Goal: Task Accomplishment & Management: Manage account settings

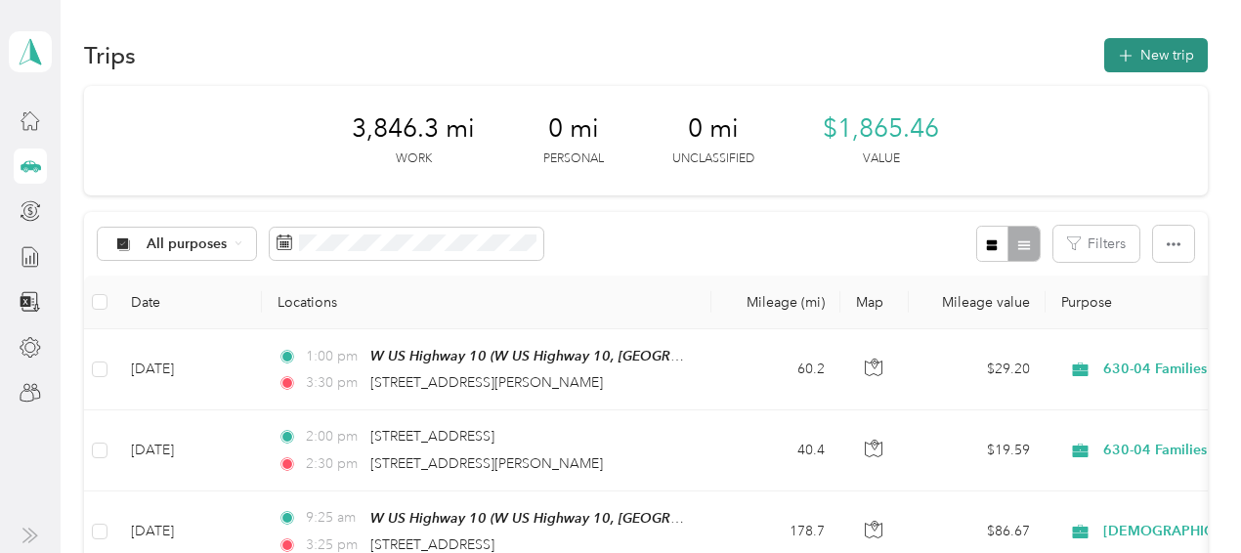
click at [1158, 47] on button "New trip" at bounding box center [1156, 55] width 104 height 34
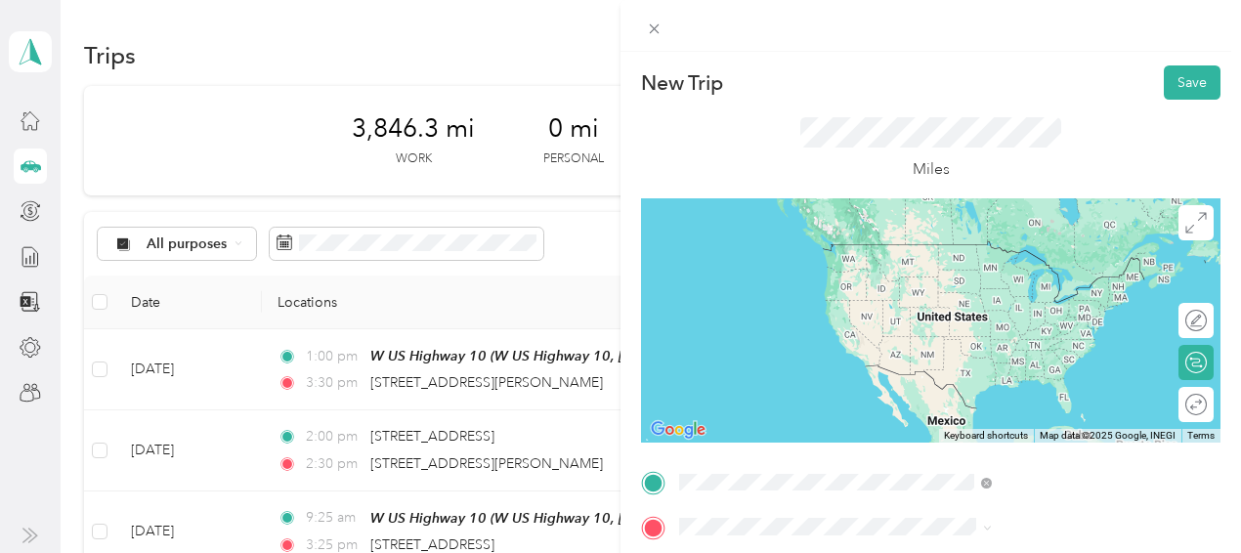
click at [989, 253] on span "163 North Alpine Drive Fountain, Michigan 49410, United States" at bounding box center [1019, 244] width 195 height 18
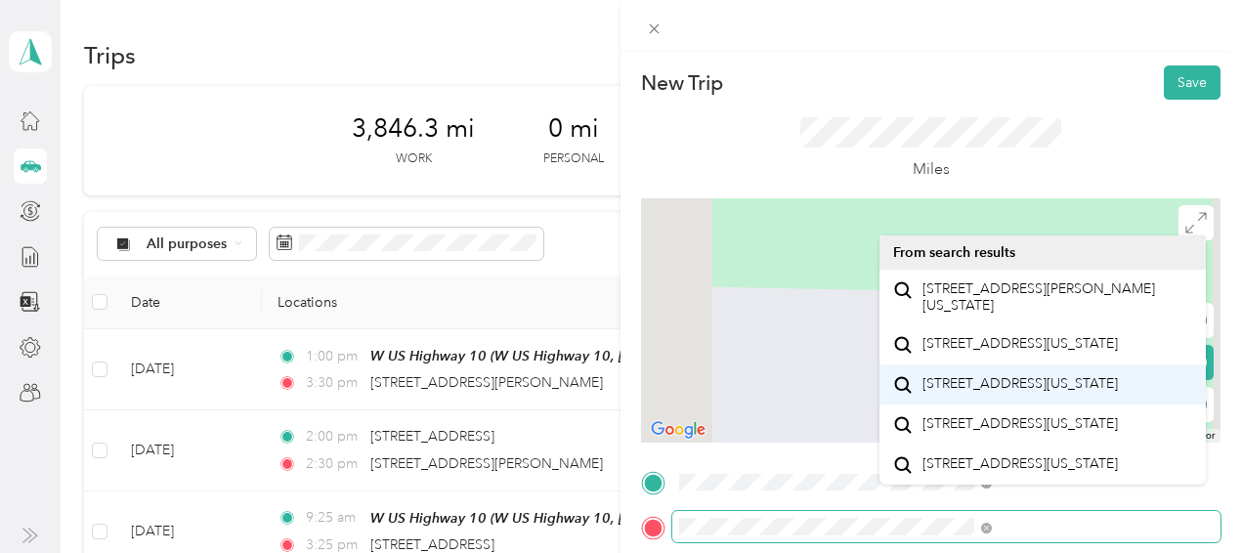
scroll to position [33, 0]
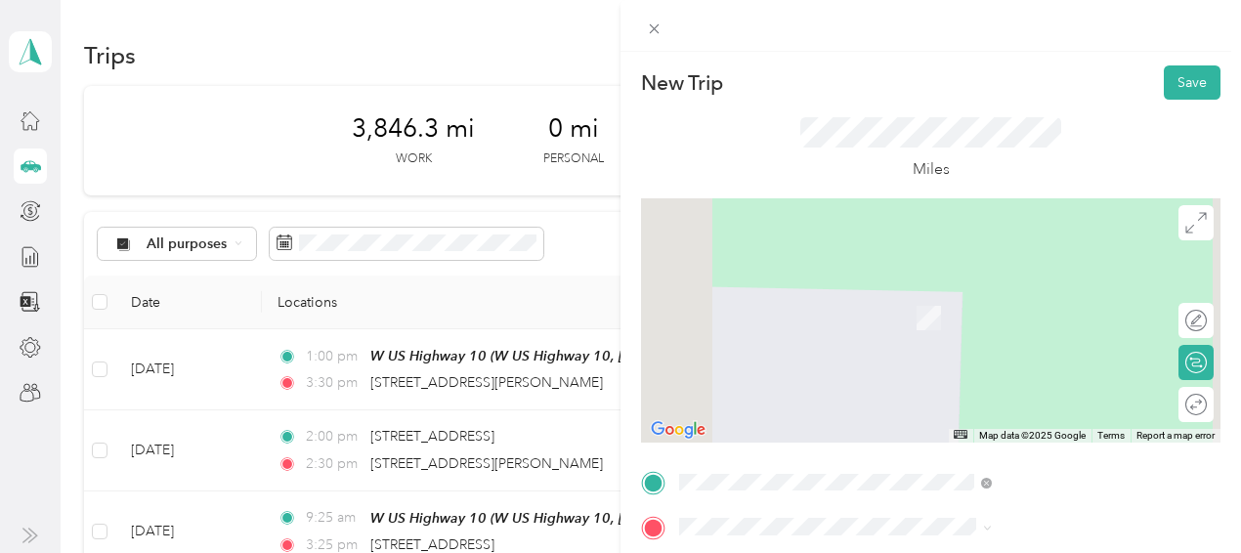
click at [1069, 275] on li "2233 West Madison Road Hart, Michigan 49420, United States" at bounding box center [1042, 286] width 326 height 55
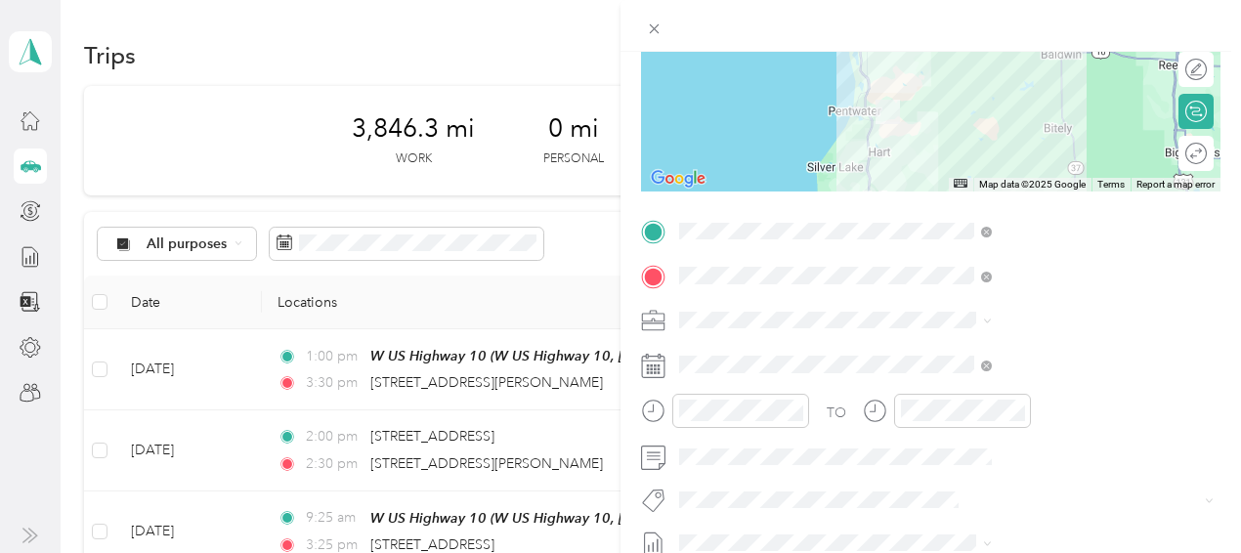
scroll to position [255, 0]
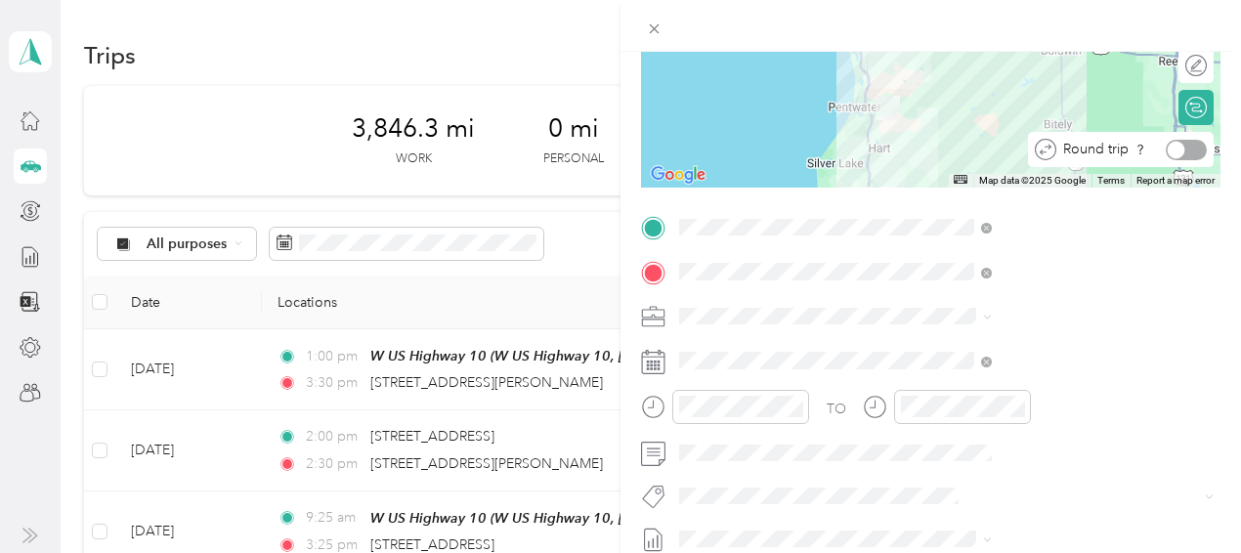
click at [1173, 148] on div at bounding box center [1186, 150] width 41 height 21
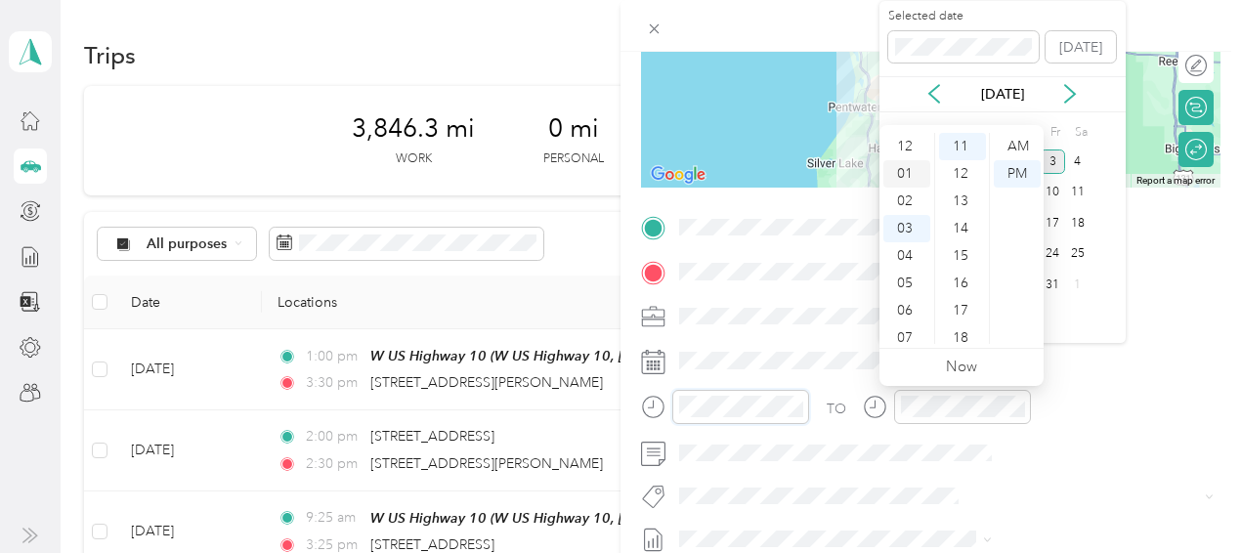
scroll to position [117, 0]
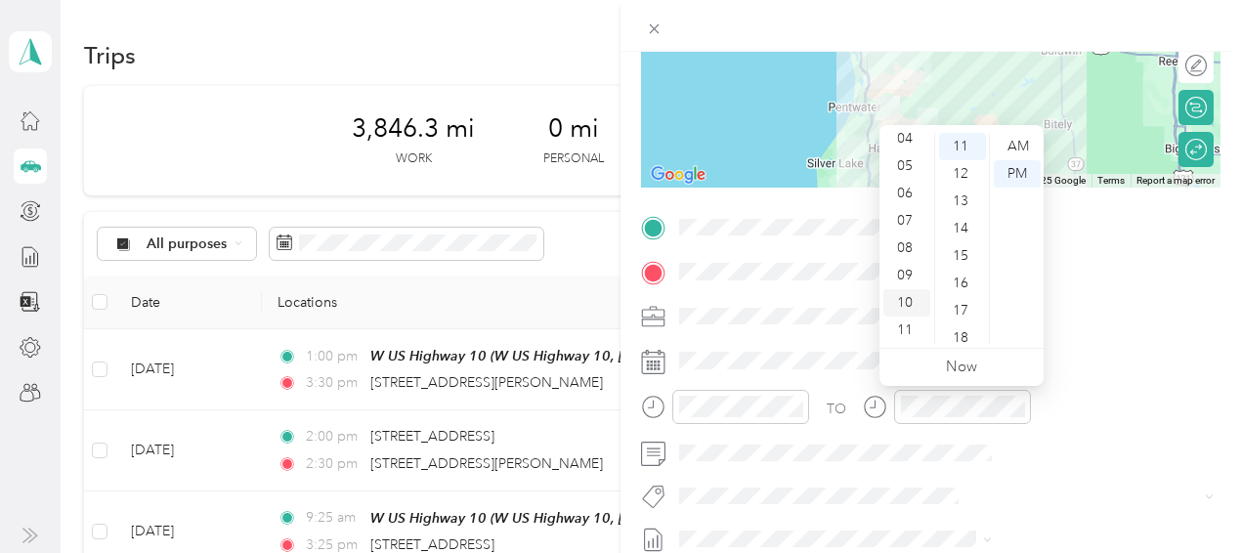
click at [903, 308] on div "10" at bounding box center [906, 302] width 47 height 27
click at [961, 210] on div "45" at bounding box center [962, 216] width 47 height 27
click at [1013, 141] on div "AM" at bounding box center [1017, 146] width 47 height 27
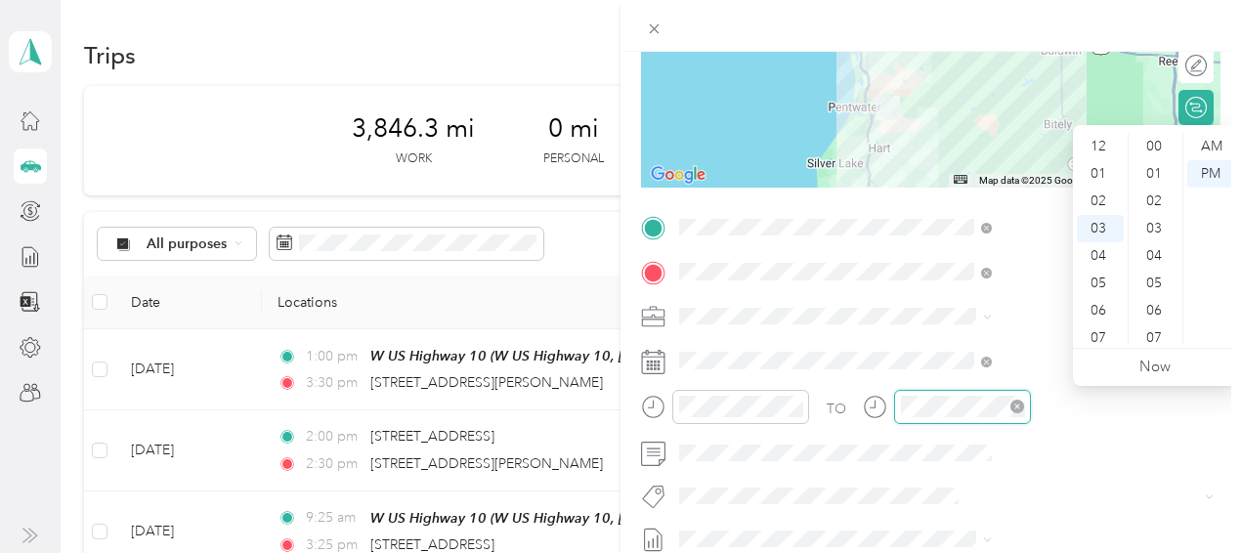
scroll to position [301, 0]
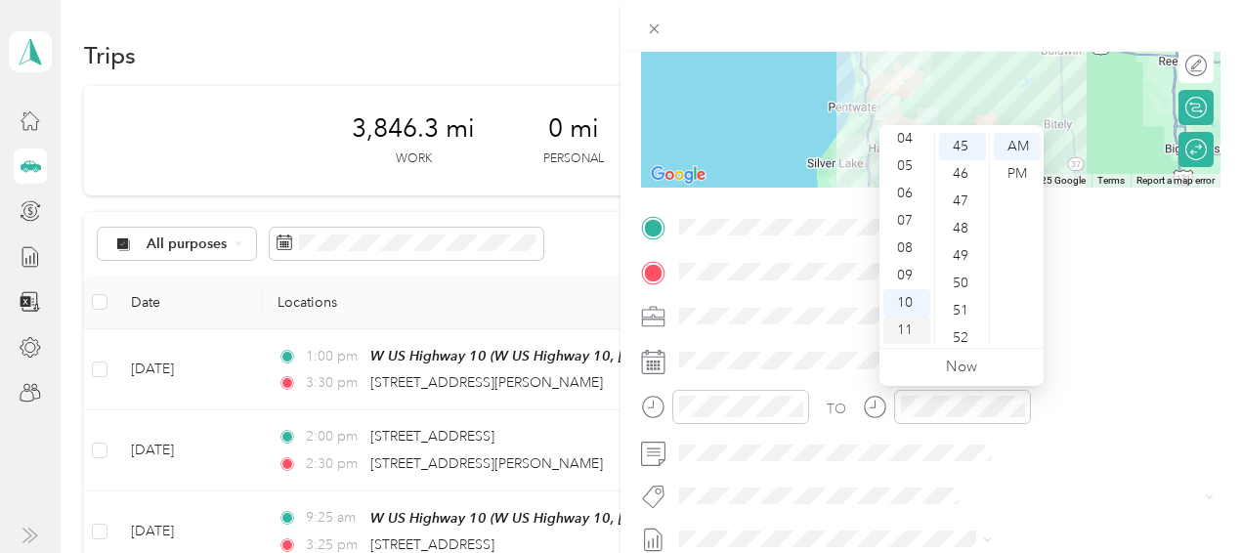
click at [909, 325] on div "11" at bounding box center [906, 330] width 47 height 27
click at [898, 303] on div "10" at bounding box center [906, 302] width 47 height 27
click at [960, 246] on div "55" at bounding box center [962, 248] width 47 height 27
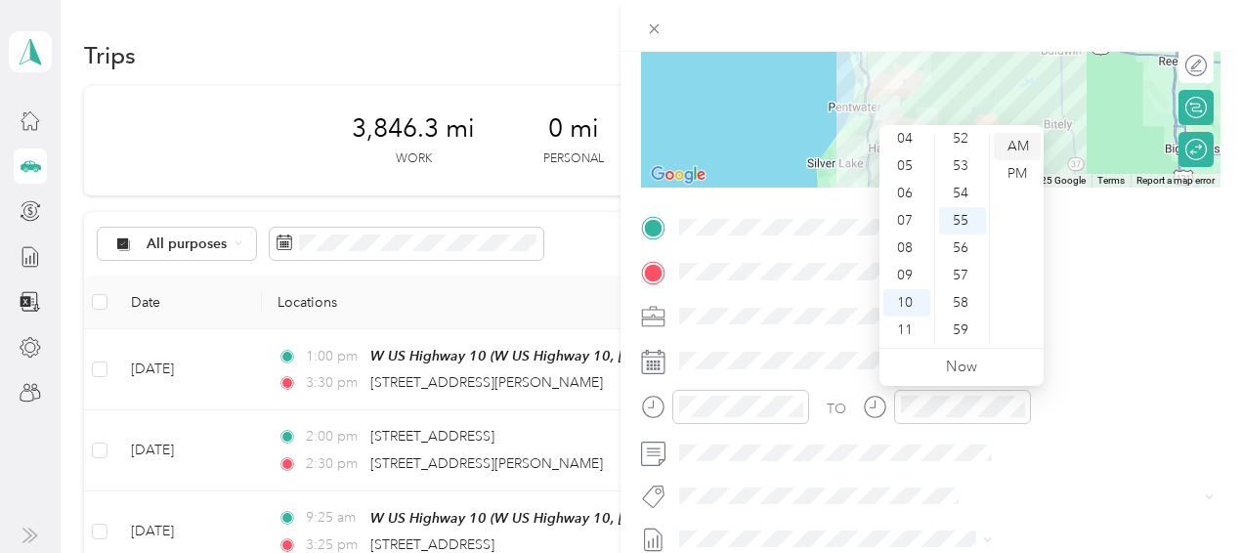
click at [1014, 147] on div "AM" at bounding box center [1017, 146] width 47 height 27
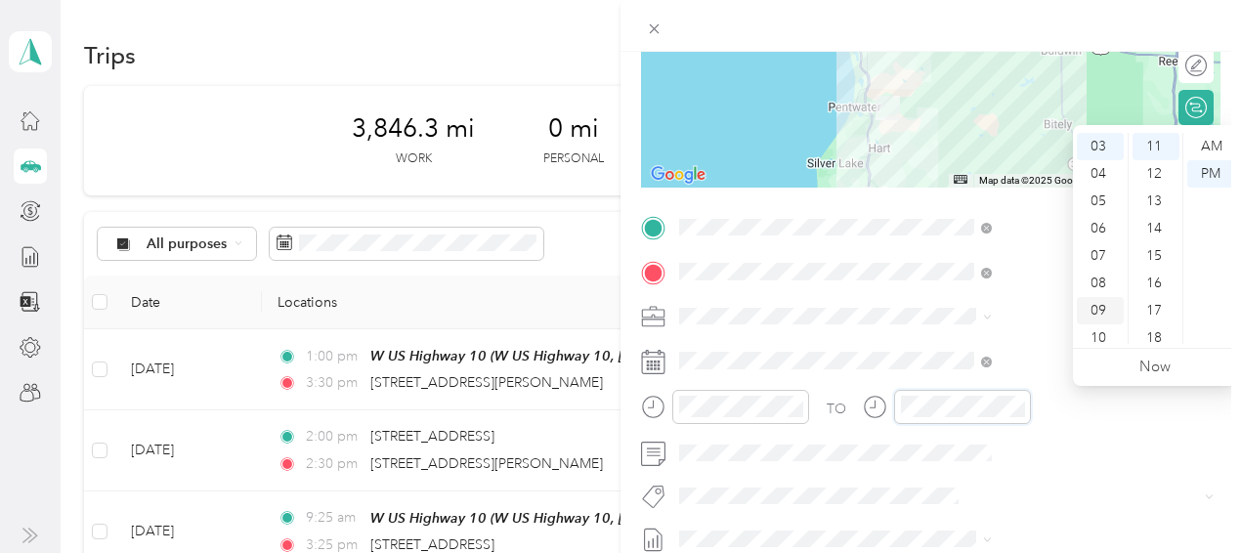
scroll to position [0, 0]
click at [1104, 144] on div "12" at bounding box center [1100, 146] width 47 height 27
click at [1154, 307] on div "30" at bounding box center [1155, 306] width 47 height 27
click at [1234, 174] on ul "AM PM" at bounding box center [1209, 238] width 55 height 211
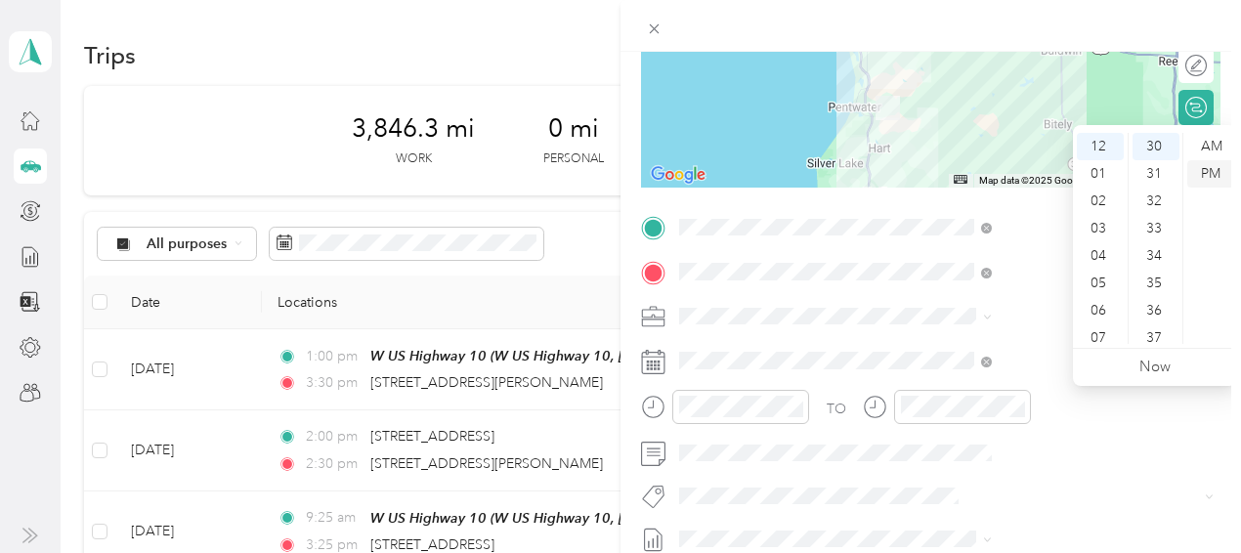
click at [1214, 175] on div "PM" at bounding box center [1210, 173] width 47 height 27
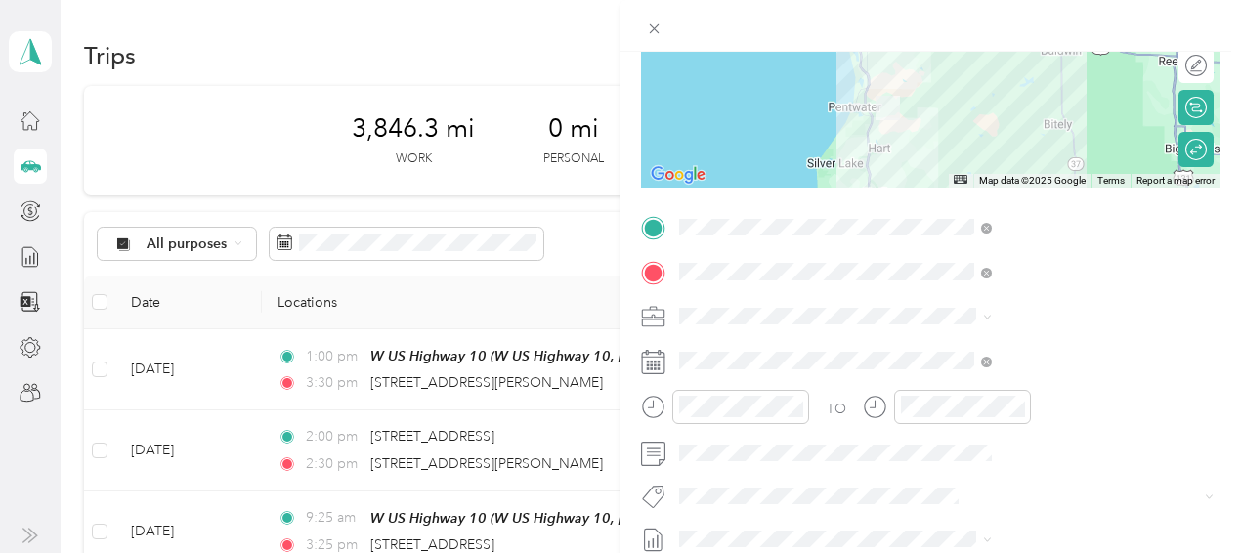
click at [1218, 105] on form "New Trip Save This trip cannot be edited because it is either under review, app…" at bounding box center [930, 247] width 620 height 874
click at [1214, 302] on form "New Trip Save This trip cannot be edited because it is either under review, app…" at bounding box center [930, 247] width 620 height 874
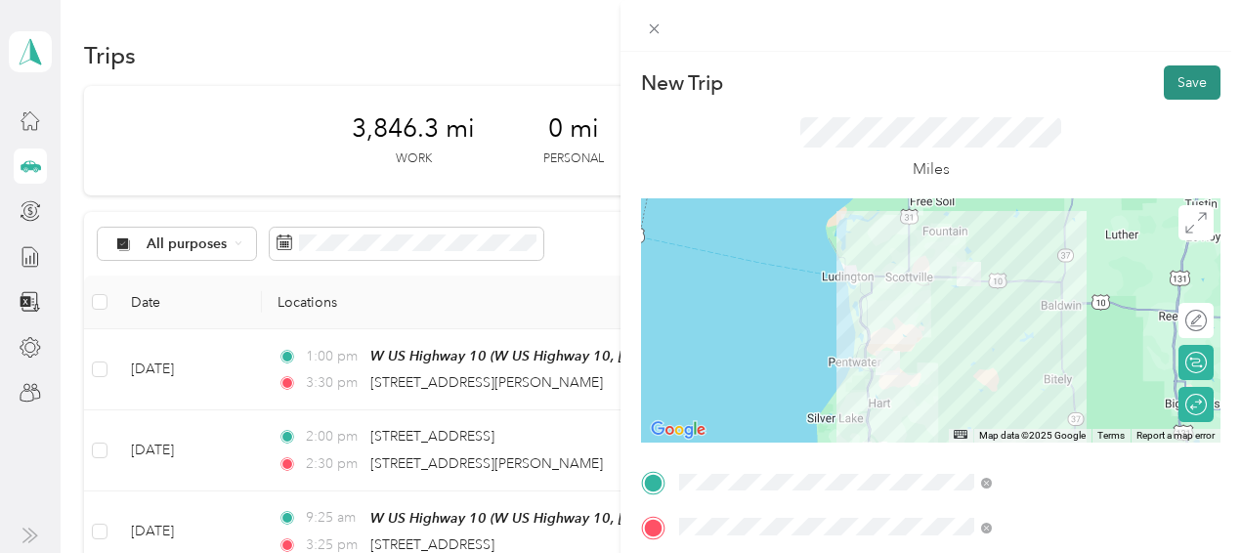
click at [1176, 85] on button "Save" at bounding box center [1192, 82] width 57 height 34
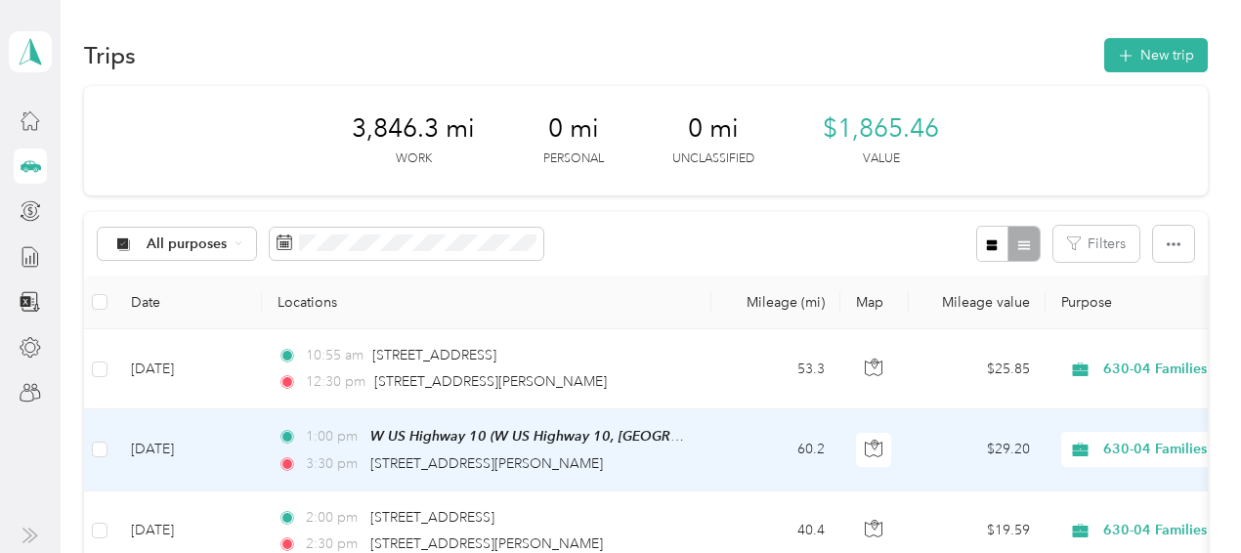
click at [686, 458] on div "3:30 pm 2275 West 32nd Street, Baldwin" at bounding box center [482, 463] width 410 height 21
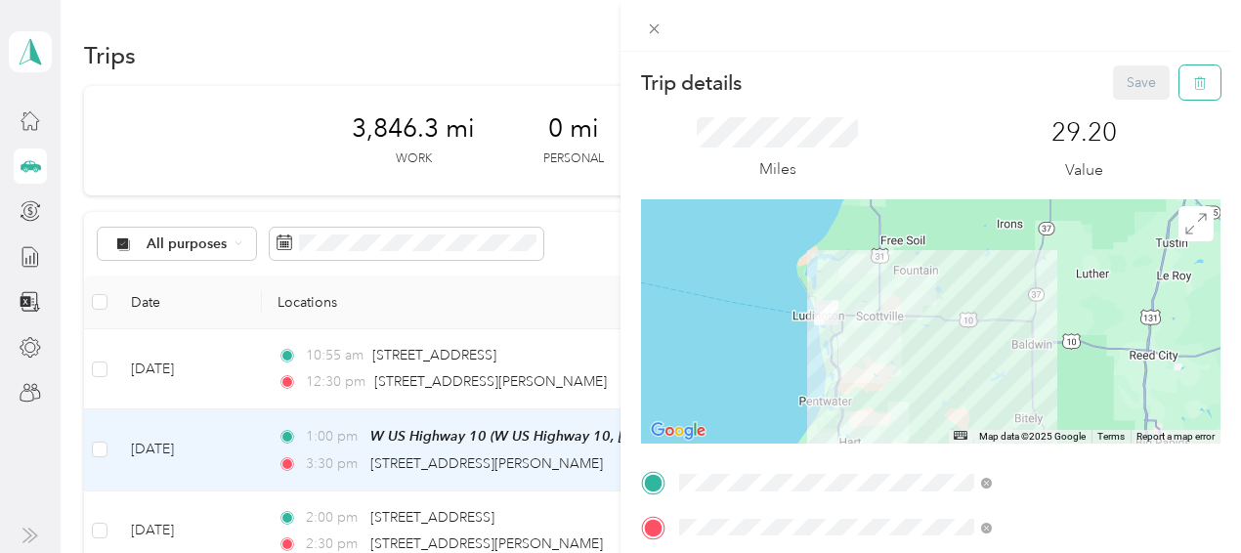
click at [1179, 94] on button "button" at bounding box center [1199, 82] width 41 height 34
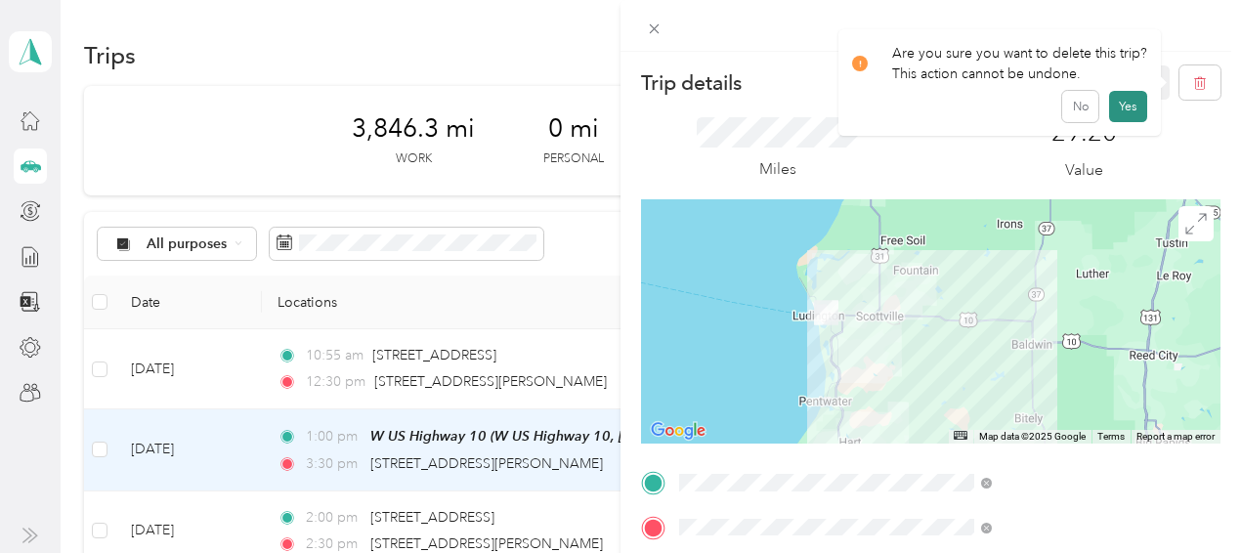
click at [1109, 109] on button "Yes" at bounding box center [1128, 106] width 38 height 31
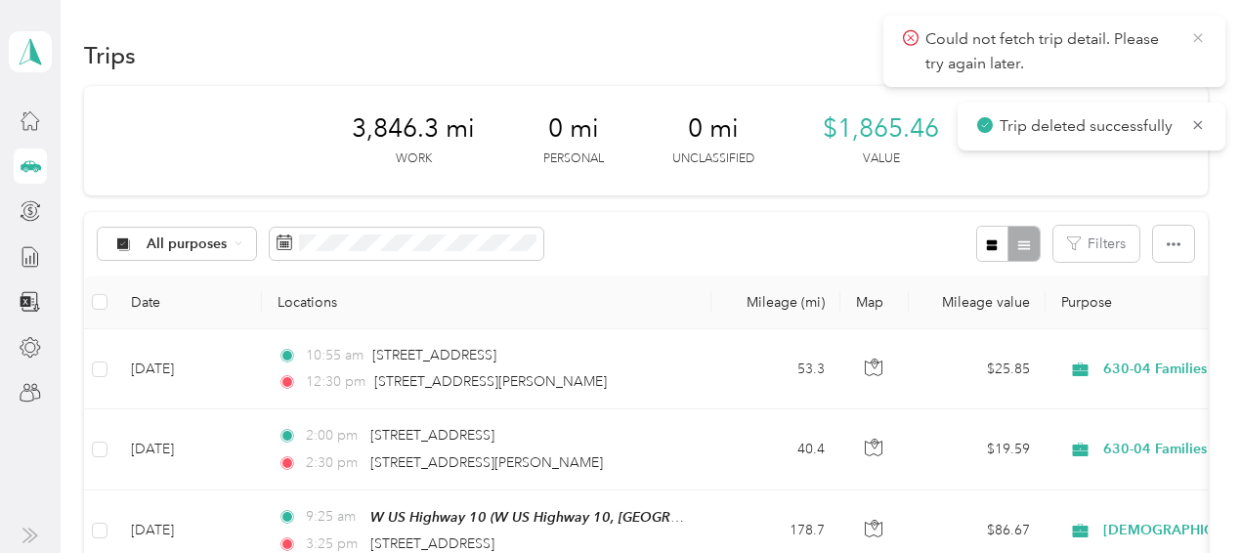
click at [1194, 43] on icon at bounding box center [1198, 38] width 16 height 18
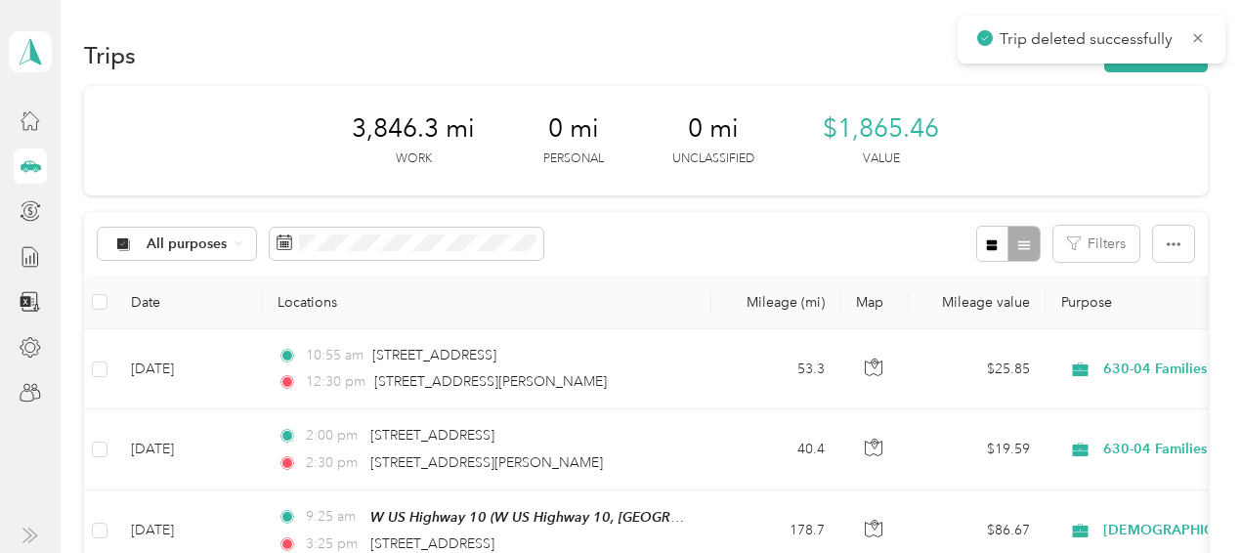
click at [1143, 72] on div "Trips New trip" at bounding box center [645, 54] width 1123 height 41
click at [1142, 70] on button "New trip" at bounding box center [1156, 55] width 104 height 34
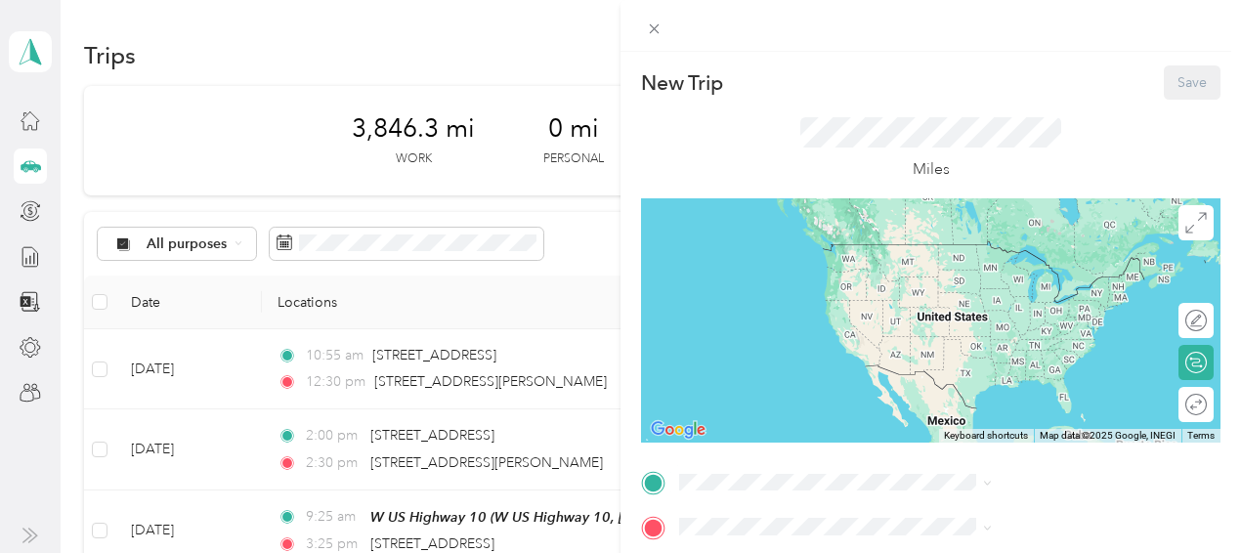
click at [1004, 289] on div "TEAM W US Highway 10 W US Highway 10, 49431, Ludington, Michigan, United States" at bounding box center [1056, 284] width 269 height 89
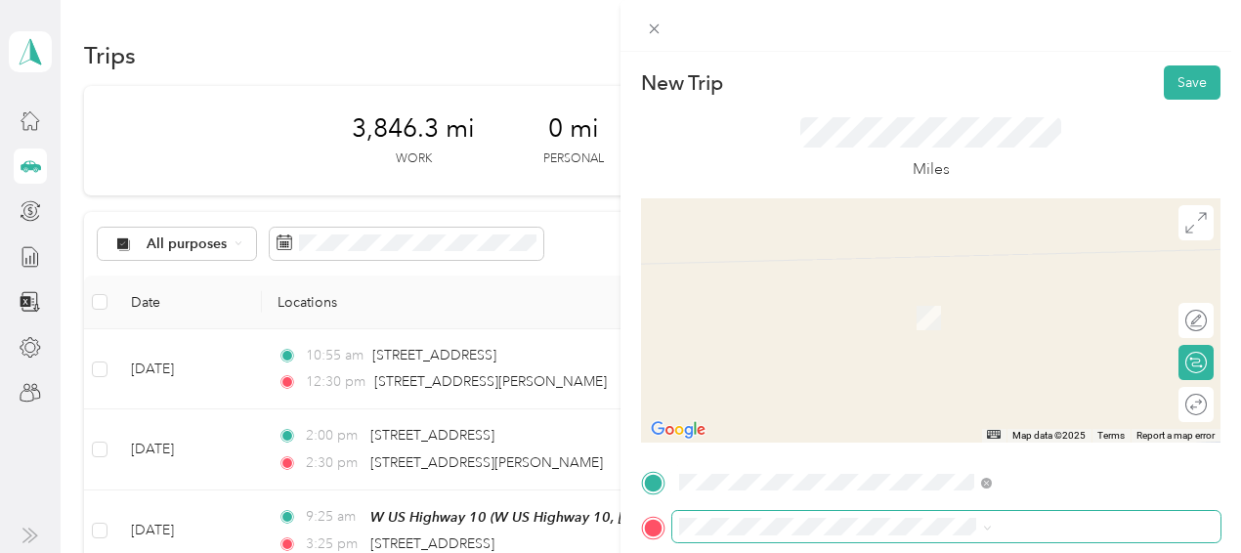
click at [927, 513] on span at bounding box center [946, 526] width 548 height 31
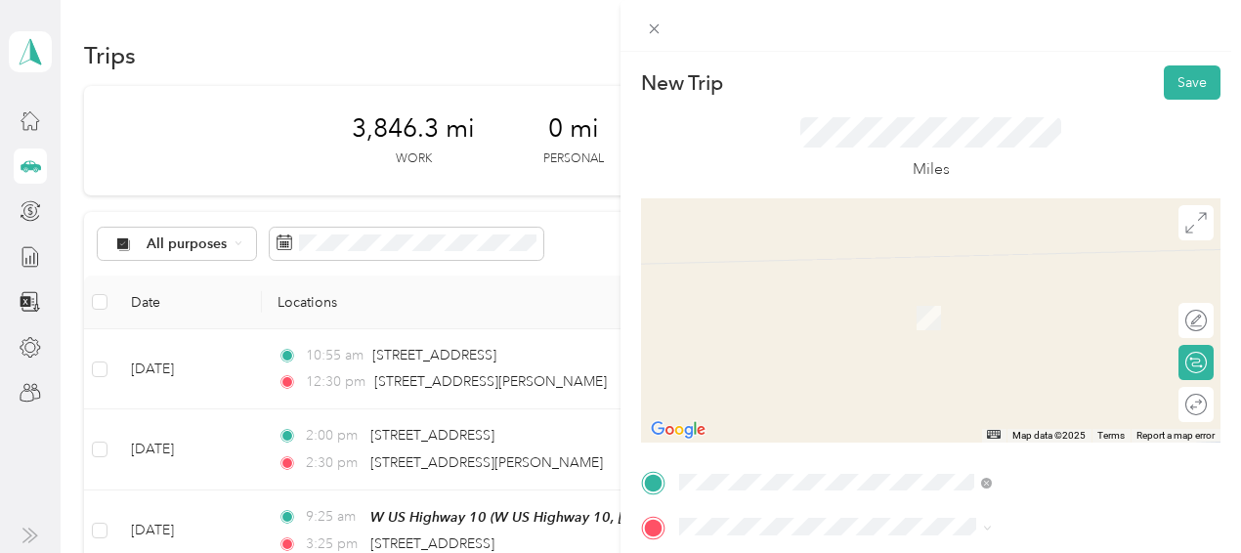
click at [981, 292] on span "2275 West 32nd Street Baldwin, Michigan 49304, United States" at bounding box center [1056, 292] width 269 height 34
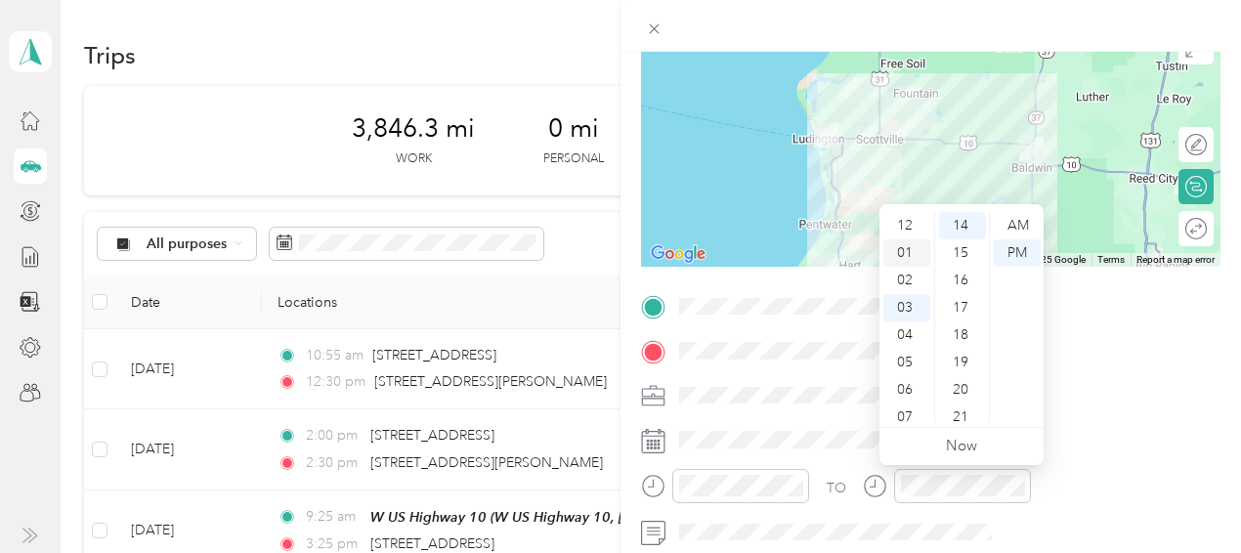
click at [899, 258] on div "01" at bounding box center [906, 252] width 47 height 27
click at [956, 391] on div "20" at bounding box center [962, 389] width 47 height 27
click at [1018, 259] on div "PM" at bounding box center [1017, 252] width 47 height 27
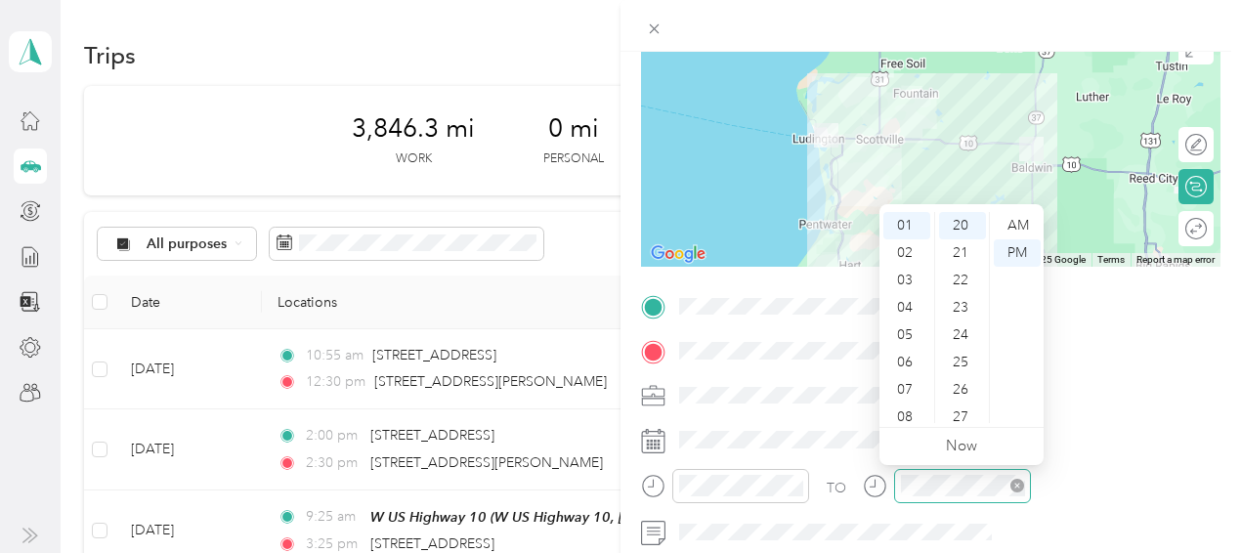
click at [1031, 472] on div at bounding box center [962, 486] width 137 height 34
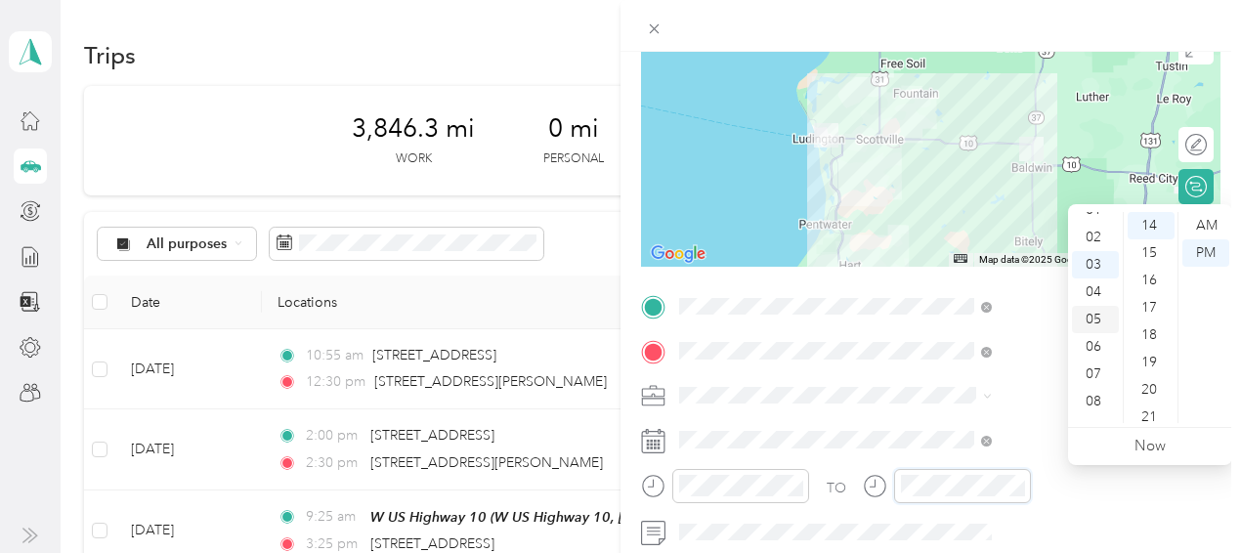
scroll to position [39, 0]
click at [1093, 218] on div "01" at bounding box center [1095, 213] width 47 height 27
click at [1148, 330] on div "40" at bounding box center [1151, 331] width 47 height 27
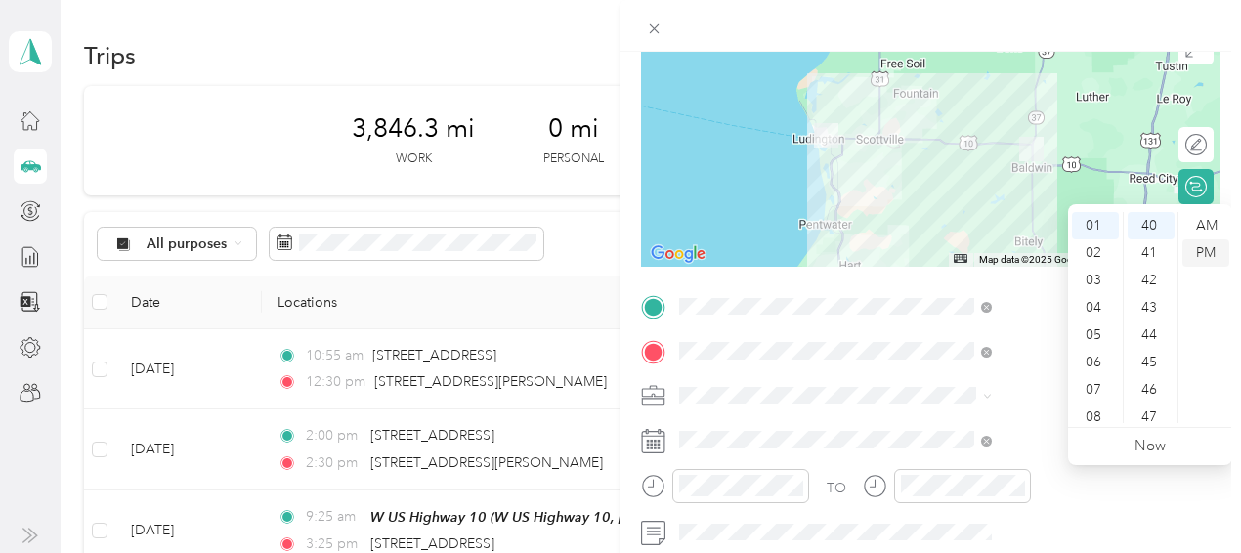
click at [1206, 251] on div "PM" at bounding box center [1205, 252] width 47 height 27
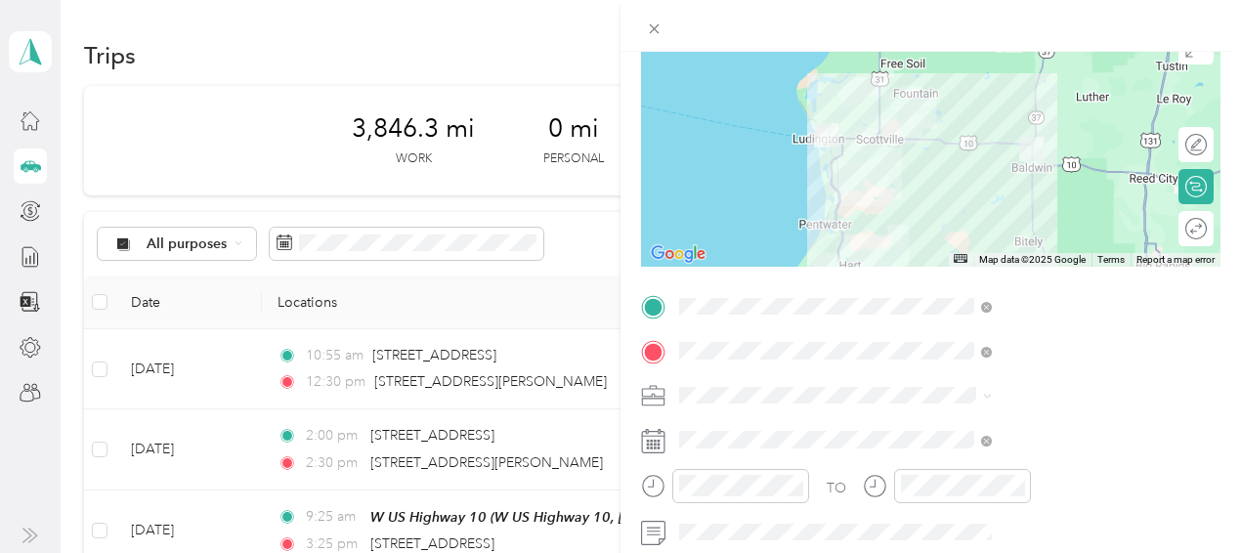
click at [1207, 140] on form "New Trip Save This trip cannot be edited because it is either under review, app…" at bounding box center [930, 327] width 620 height 874
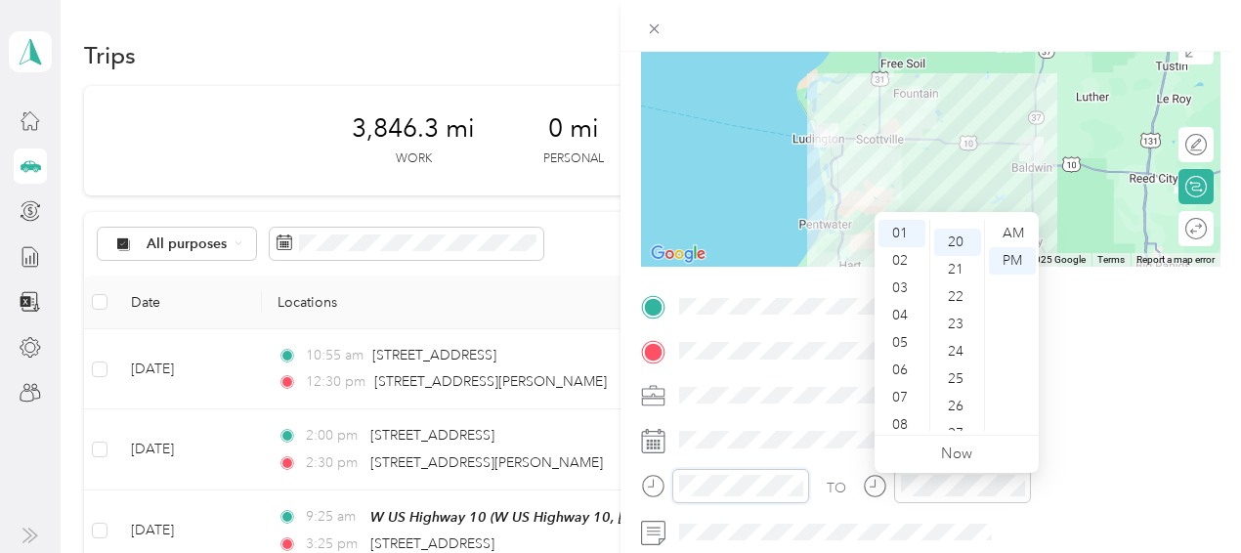
scroll to position [160, 4]
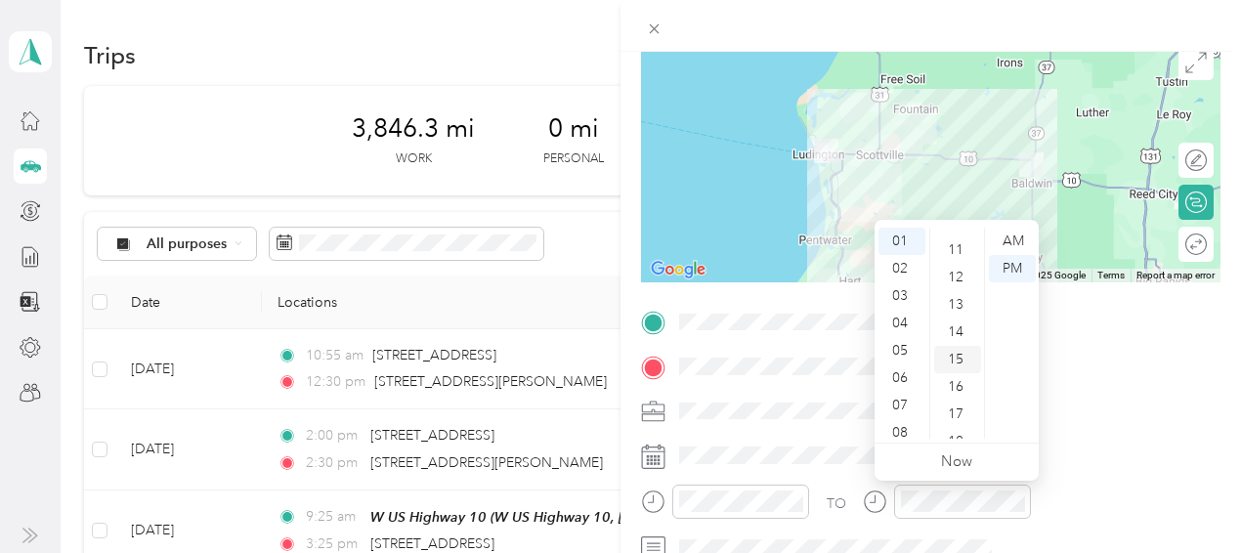
click at [951, 355] on div "15" at bounding box center [957, 359] width 47 height 27
click at [1016, 267] on div "PM" at bounding box center [1012, 268] width 47 height 27
click at [1215, 199] on form "New Trip Save This trip cannot be edited because it is either under review, app…" at bounding box center [930, 342] width 620 height 874
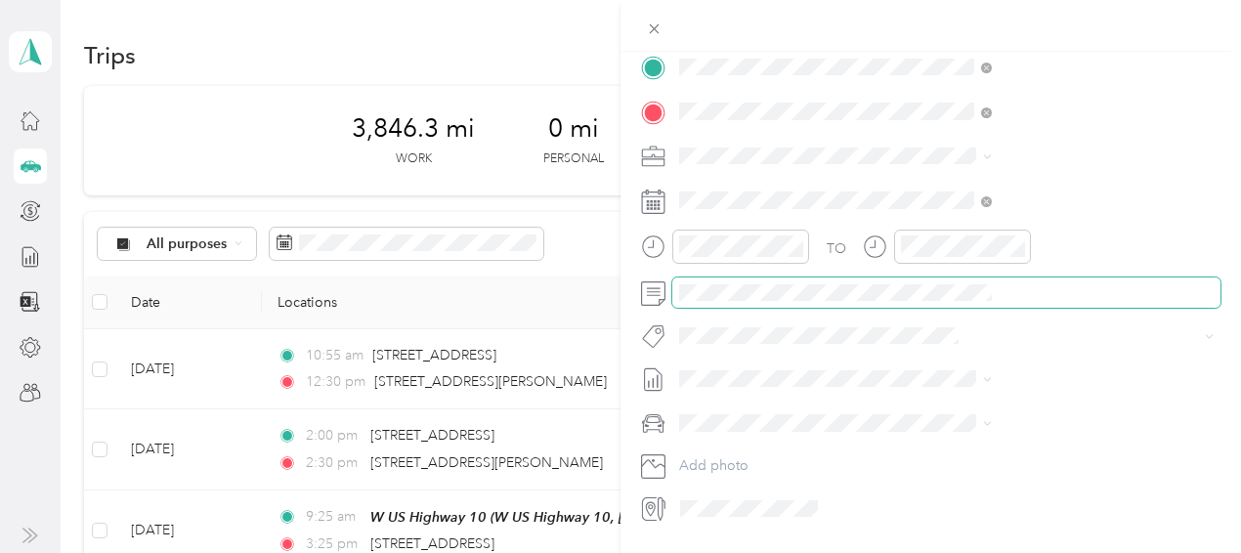
scroll to position [416, 4]
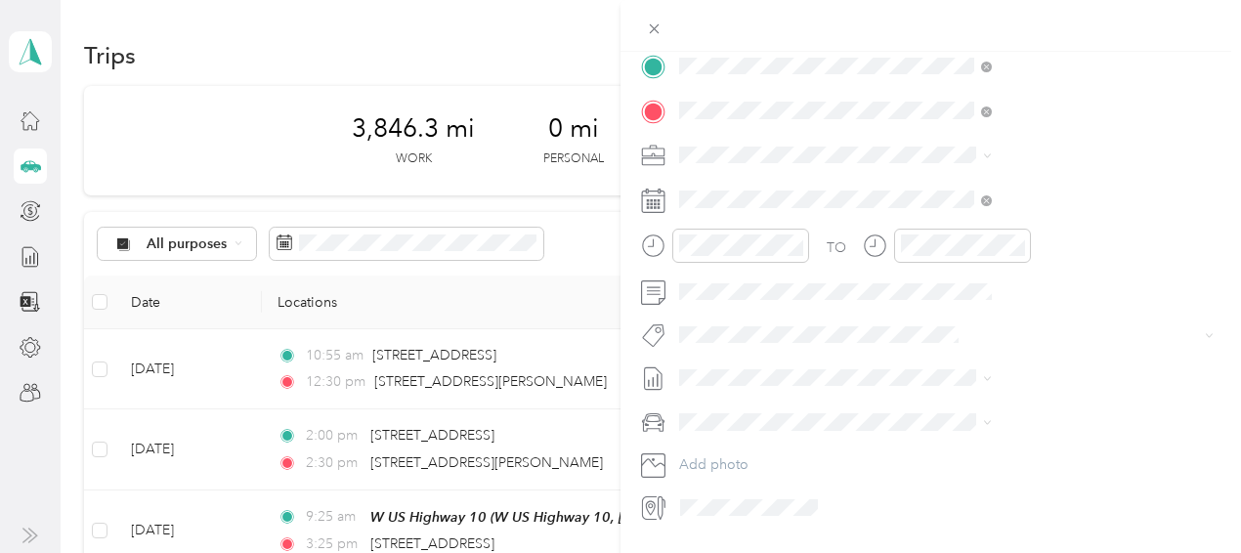
click at [1209, 315] on form "New Trip Save This trip cannot be edited because it is either under review, app…" at bounding box center [930, 86] width 620 height 874
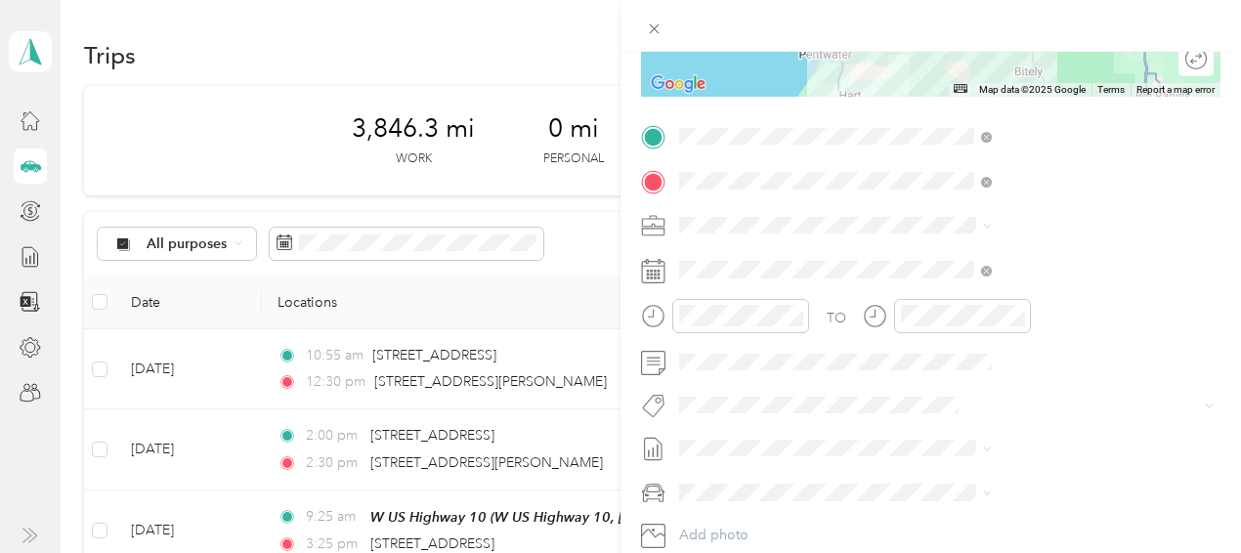
click at [1221, 223] on div "New Trip Save This trip cannot be edited because it is either under review, app…" at bounding box center [930, 328] width 620 height 553
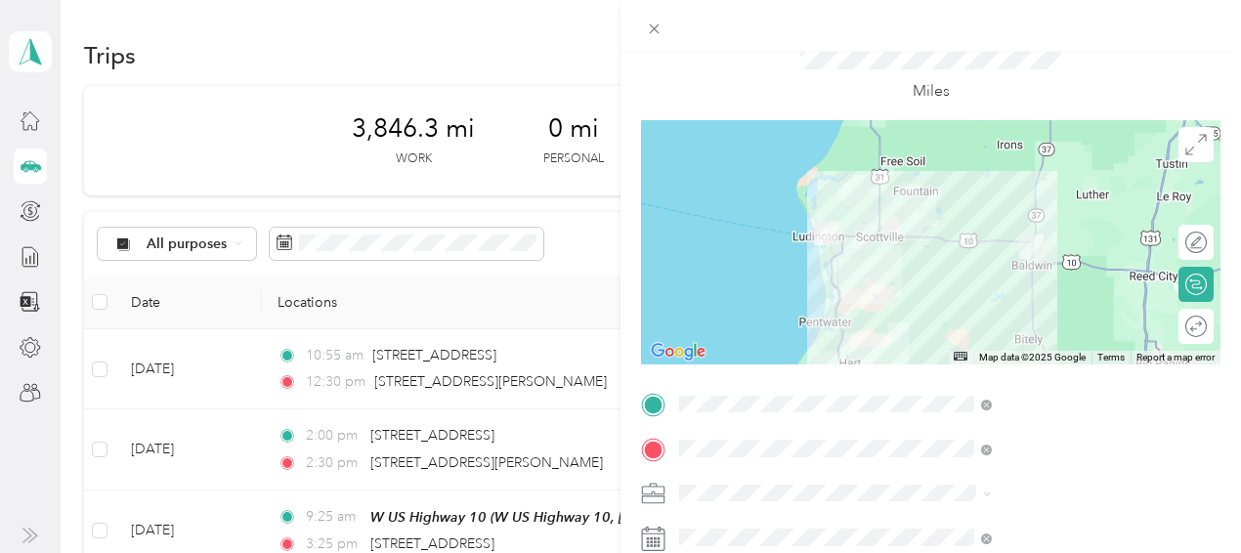
scroll to position [0, 4]
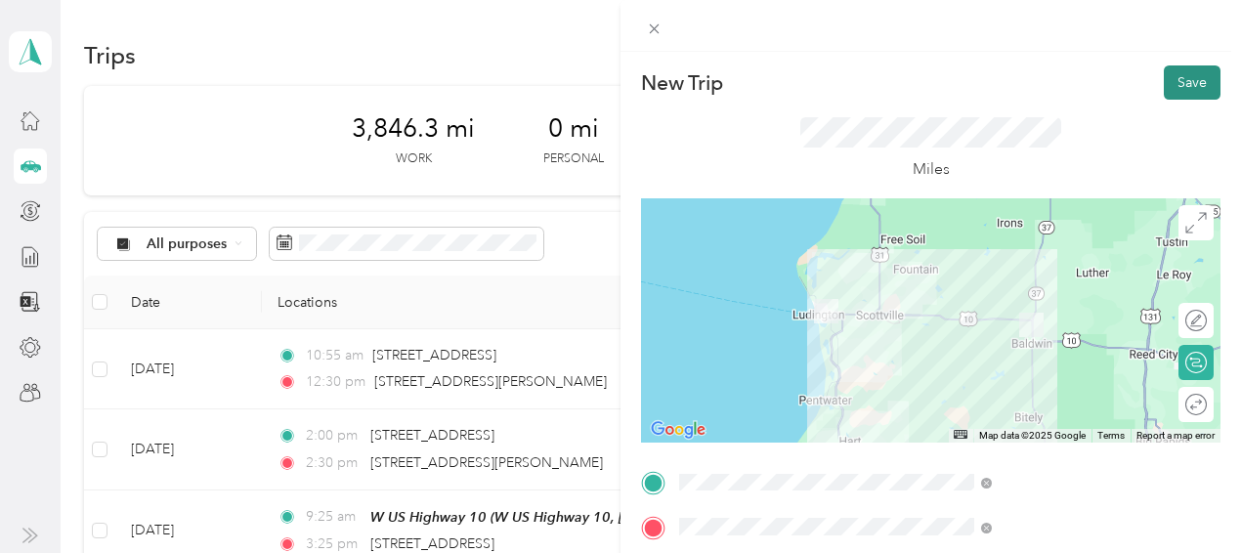
click at [1164, 87] on button "Save" at bounding box center [1192, 82] width 57 height 34
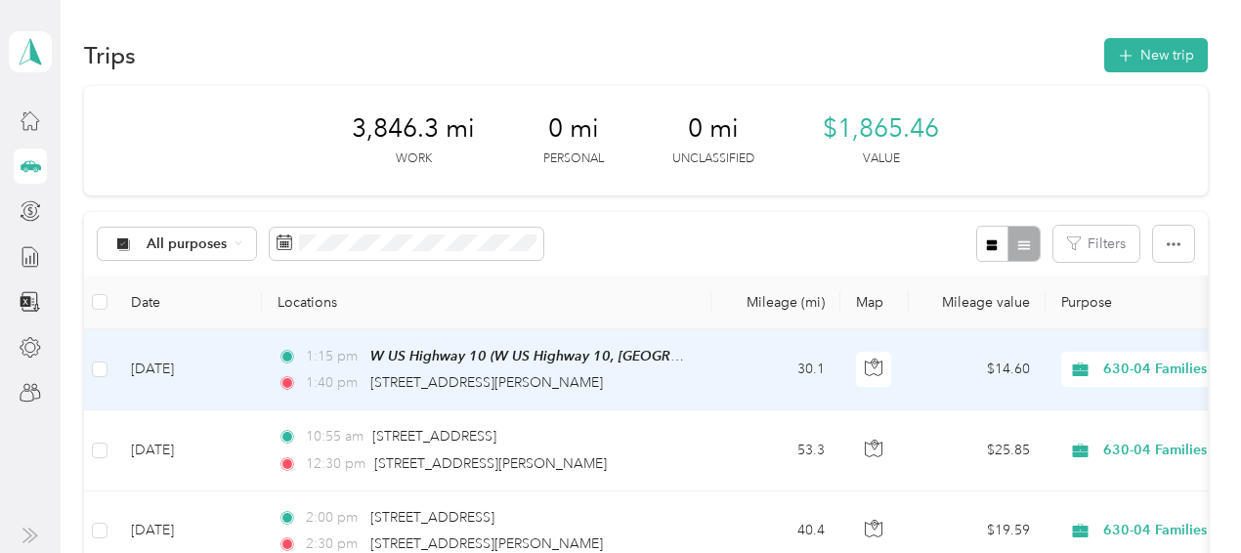
click at [688, 393] on td "1:15 pm W US Highway 10 (W US Highway 10, Ludington, Michigan) 1:40 pm 2275 Wes…" at bounding box center [486, 369] width 449 height 81
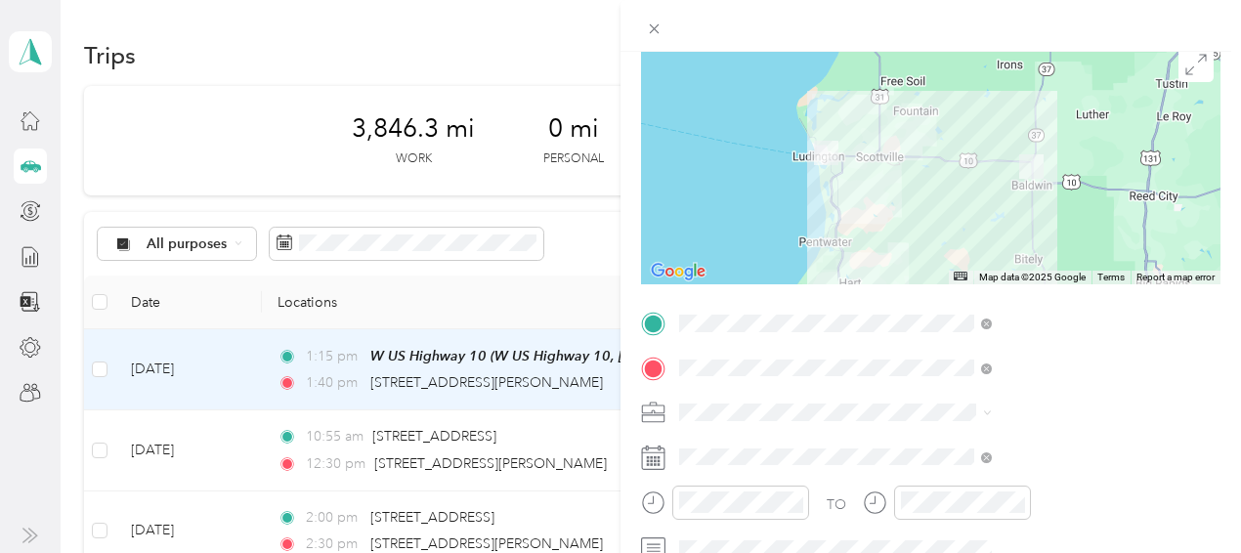
scroll to position [171, 0]
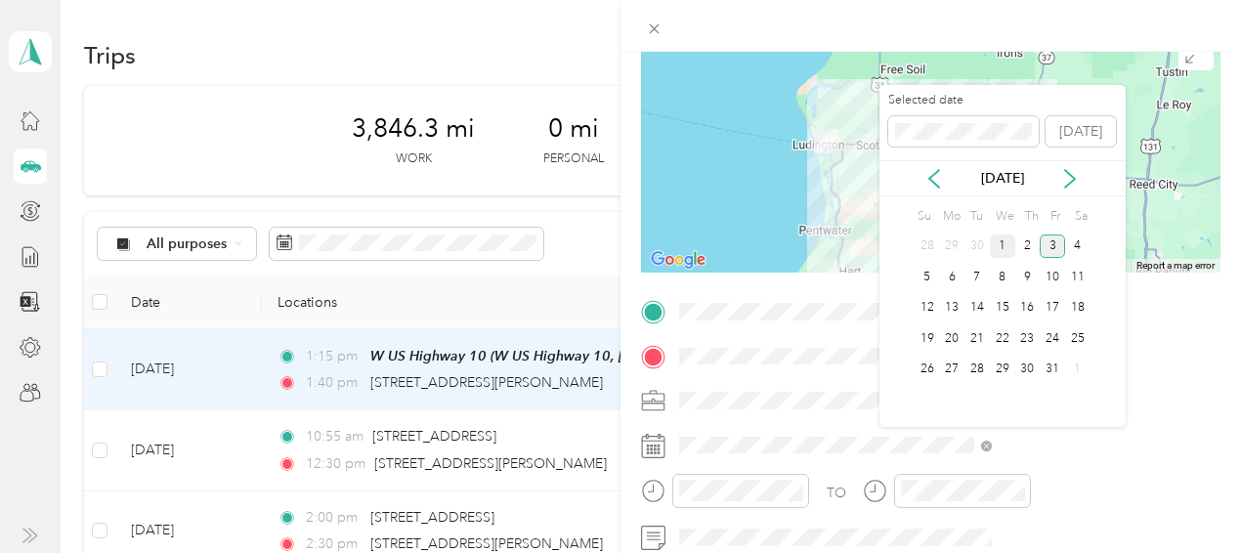
click at [1007, 245] on div "1" at bounding box center [1002, 247] width 25 height 24
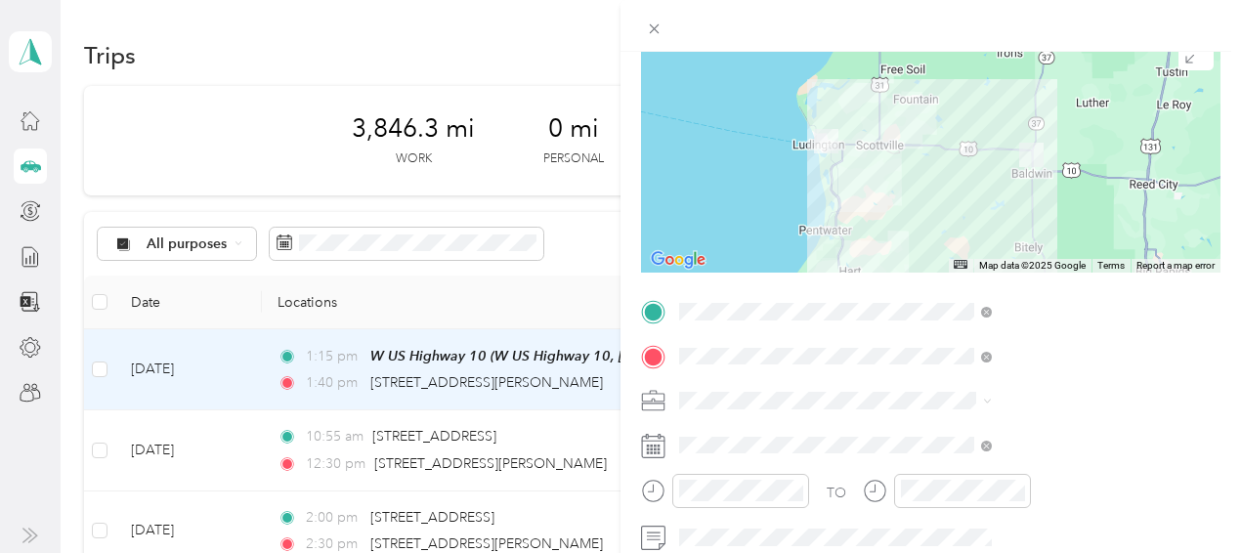
click at [1221, 251] on form "Trip details Save This trip cannot be edited because it is either under review,…" at bounding box center [930, 331] width 620 height 874
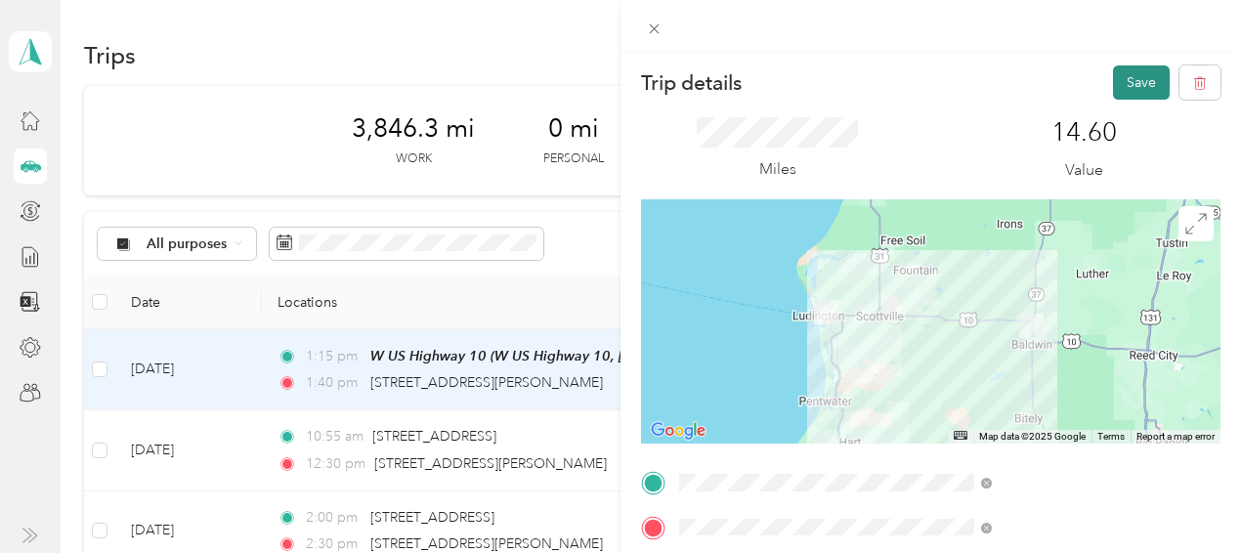
click at [1131, 79] on button "Save" at bounding box center [1141, 82] width 57 height 34
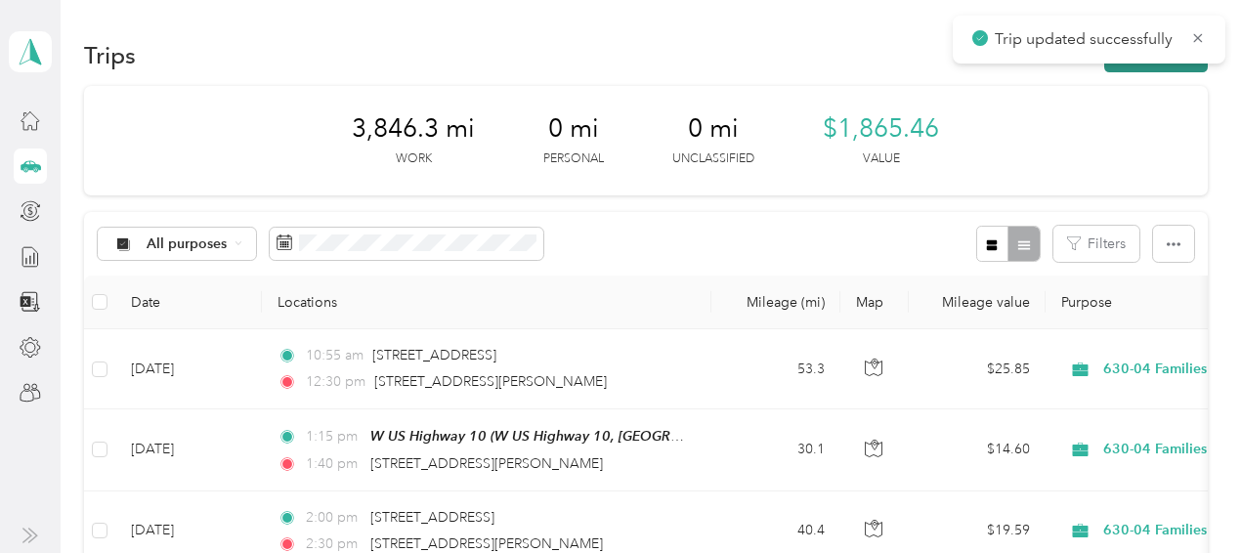
click at [1139, 66] on button "New trip" at bounding box center [1156, 55] width 104 height 34
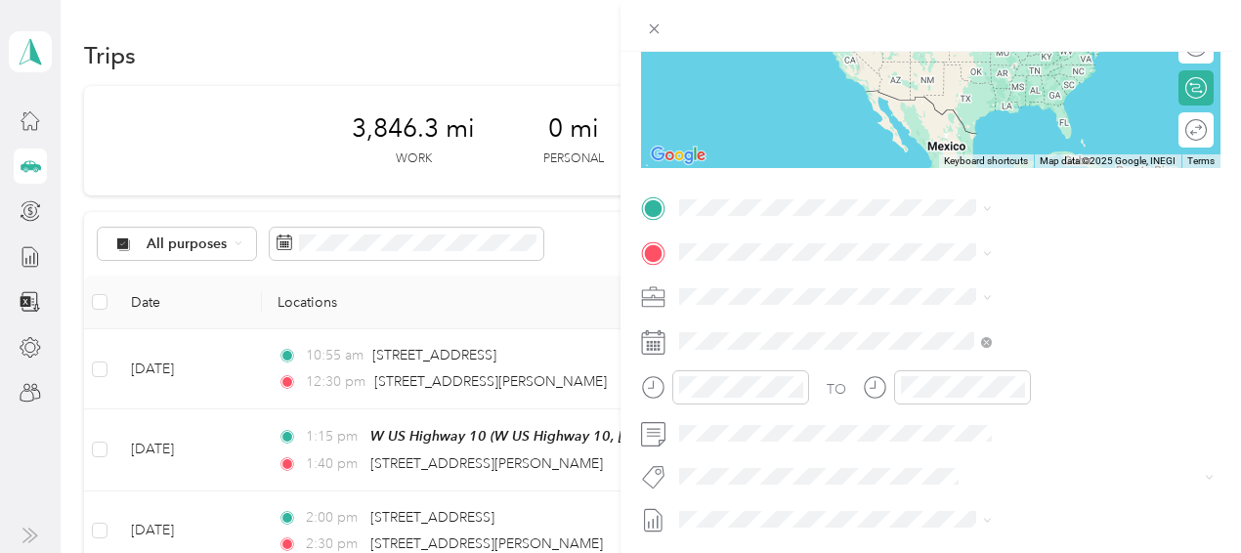
scroll to position [302, 0]
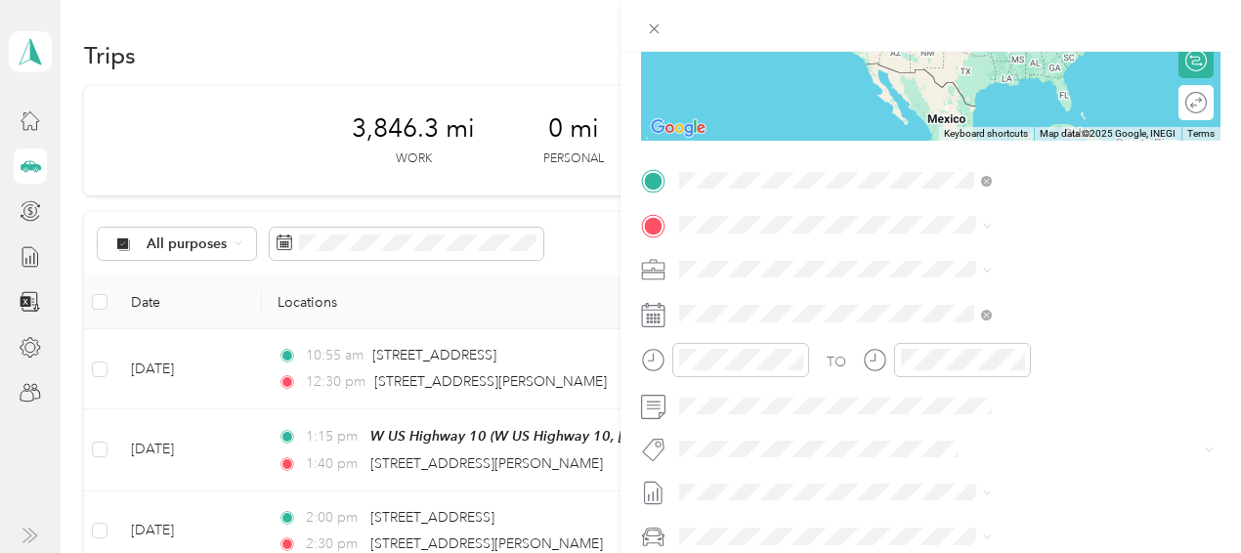
click at [1002, 278] on ol "From search results 2275 West 32nd Street Baldwin, Michigan 49304, United State…" at bounding box center [1042, 321] width 326 height 249
click at [983, 266] on span "2275 West 32nd Street Baldwin, Michigan 49304, United States" at bounding box center [1056, 258] width 269 height 34
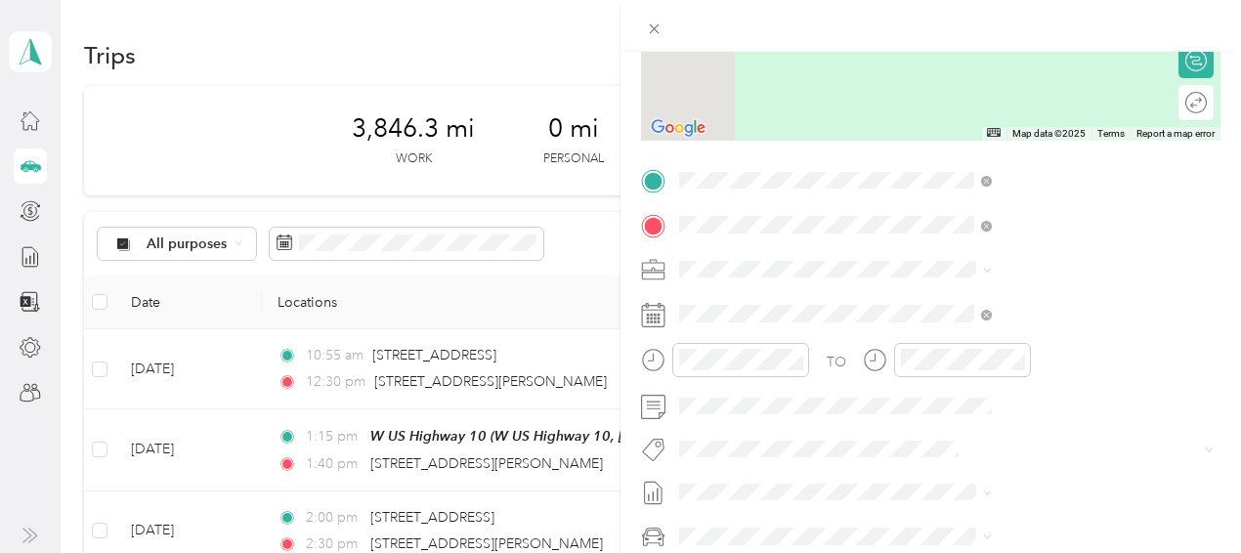
click at [983, 296] on span "163 North Alpine Drive Fountain, Michigan 49410, United States" at bounding box center [1019, 295] width 195 height 18
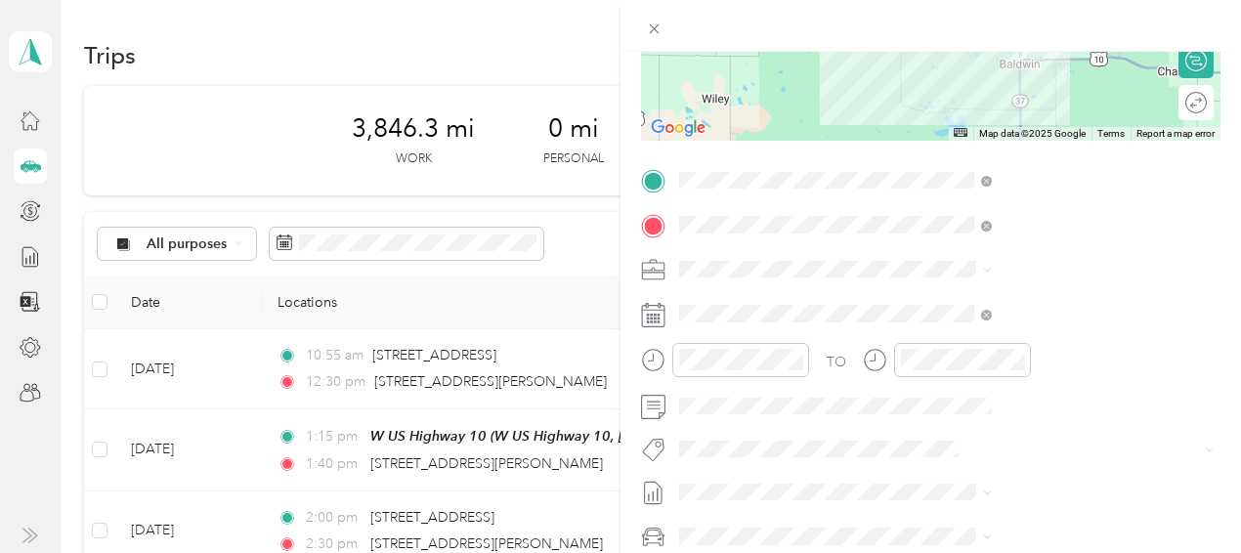
click at [1214, 239] on form "New Trip Save This trip cannot be edited because it is either under review, app…" at bounding box center [930, 201] width 620 height 874
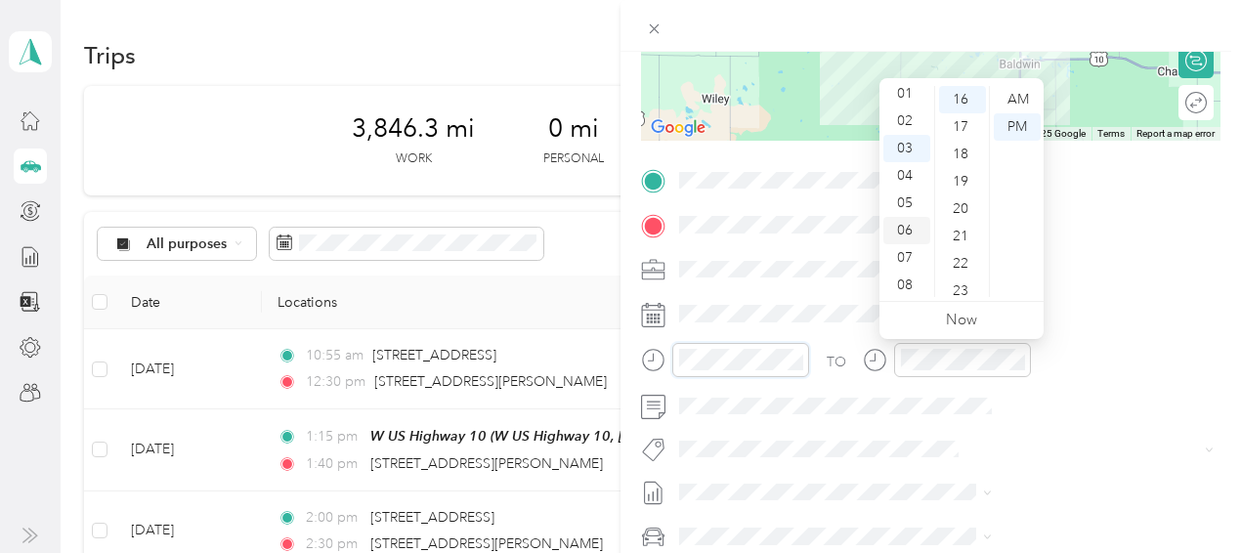
scroll to position [0, 0]
click at [904, 177] on div "03" at bounding box center [906, 181] width 47 height 27
click at [960, 255] on div "30" at bounding box center [962, 249] width 47 height 27
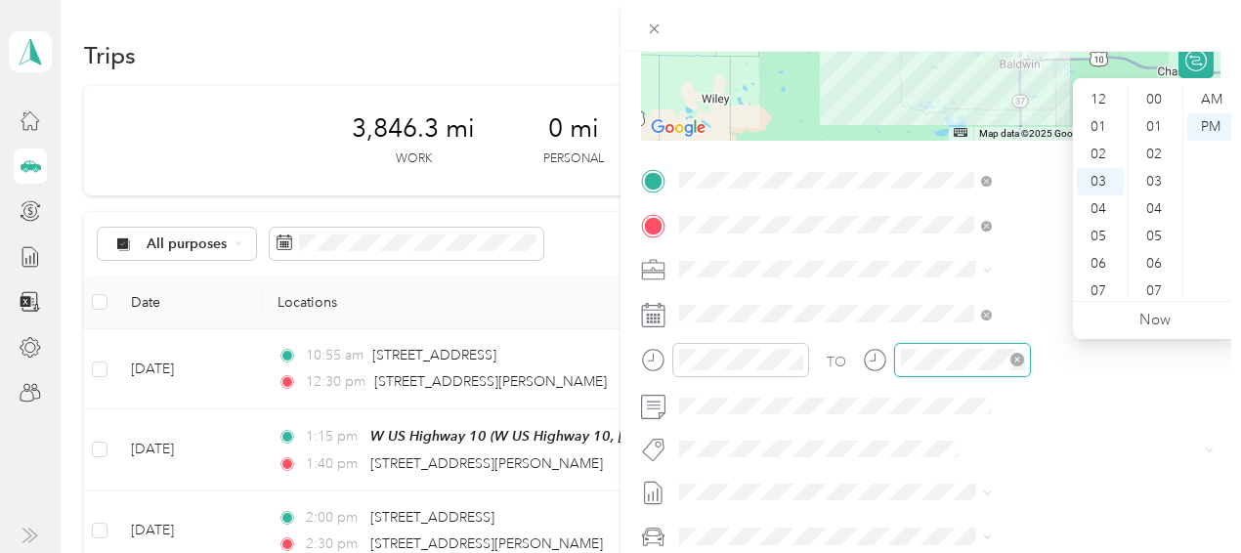
scroll to position [438, 0]
click at [1098, 127] on div "04" at bounding box center [1100, 126] width 47 height 27
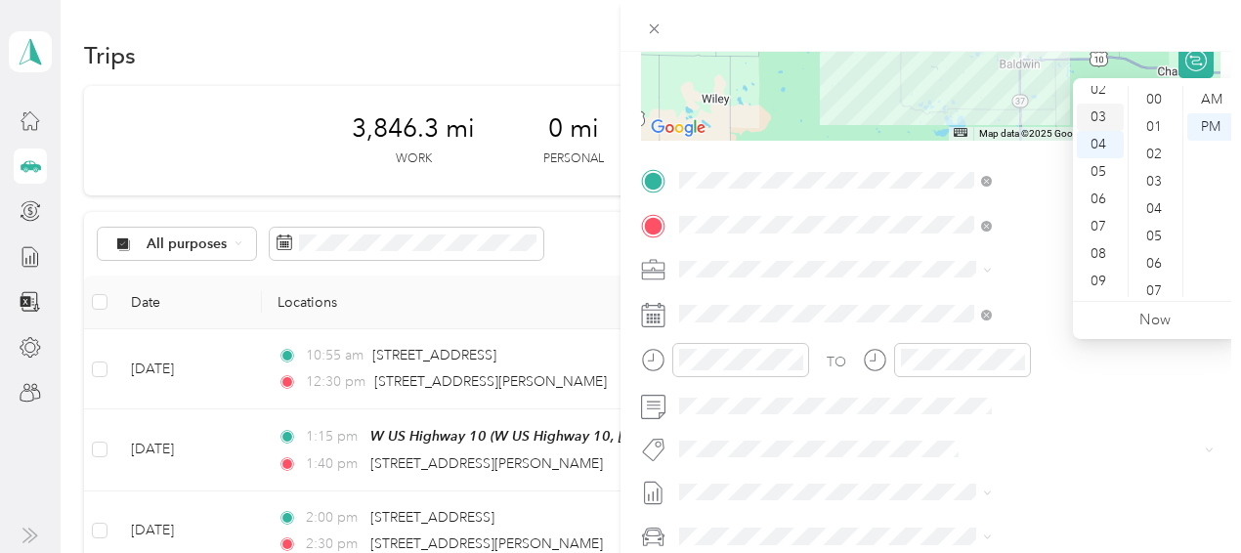
click at [1096, 118] on div "03" at bounding box center [1100, 117] width 47 height 27
click at [1153, 97] on div "40" at bounding box center [1155, 95] width 47 height 27
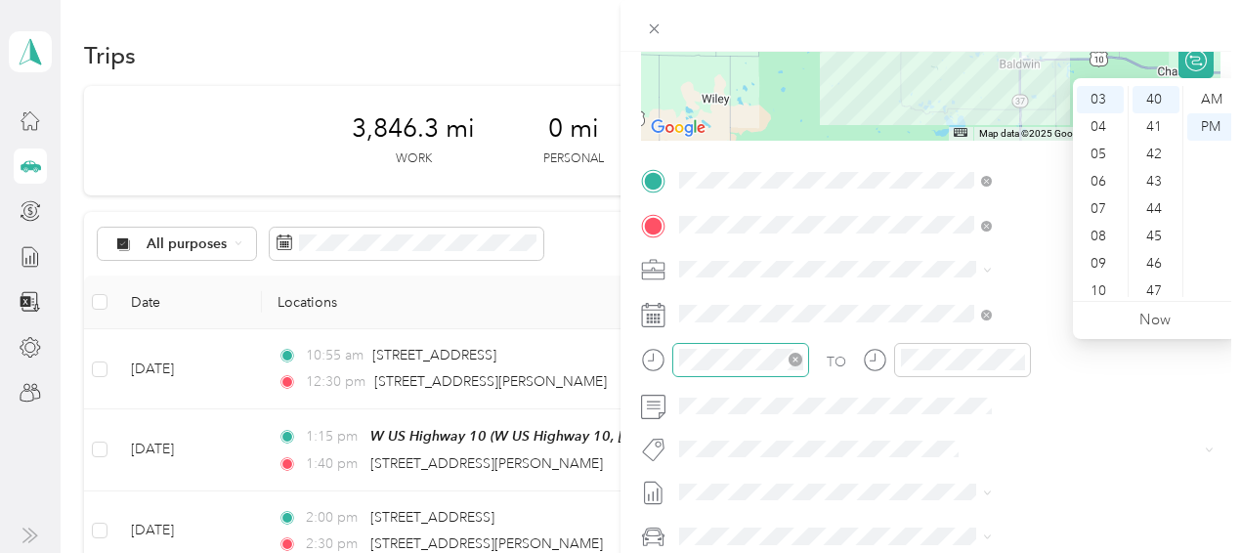
click at [809, 346] on div at bounding box center [740, 360] width 137 height 34
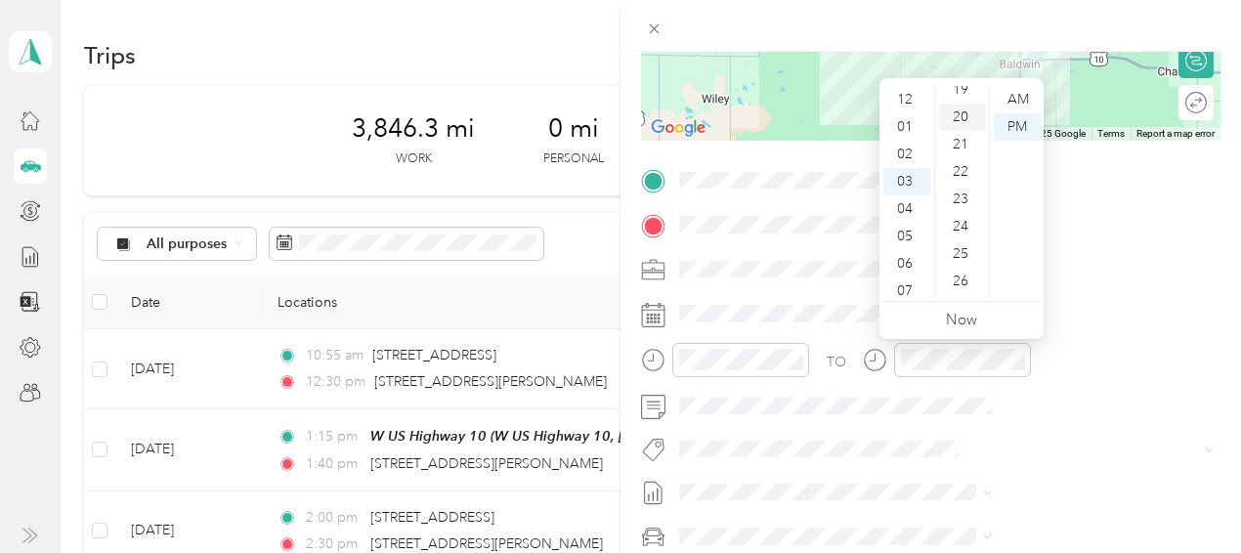
click at [965, 115] on div "20" at bounding box center [962, 117] width 47 height 27
click at [952, 237] on div "25" at bounding box center [962, 236] width 47 height 27
click at [1037, 382] on div "TO" at bounding box center [930, 367] width 579 height 48
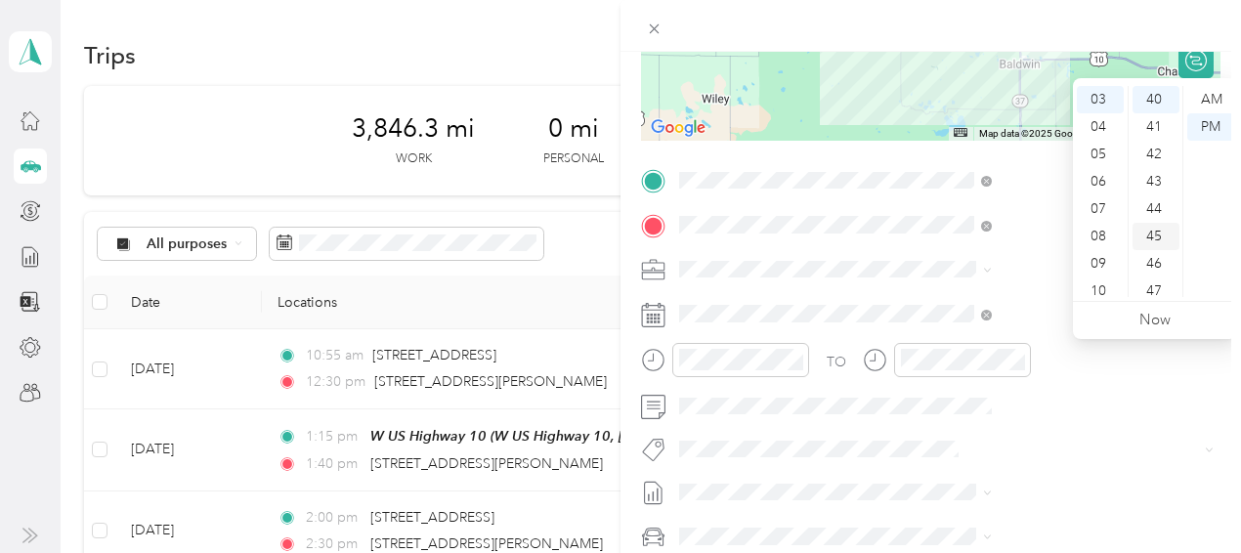
click at [1151, 233] on div "45" at bounding box center [1155, 236] width 47 height 27
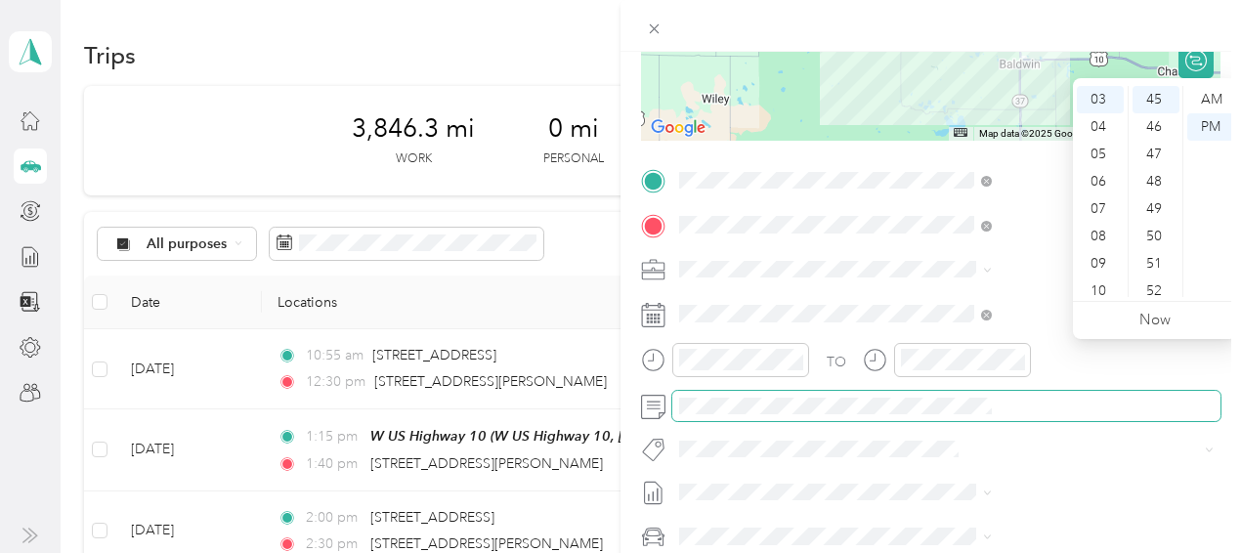
click at [1029, 393] on span at bounding box center [946, 406] width 548 height 31
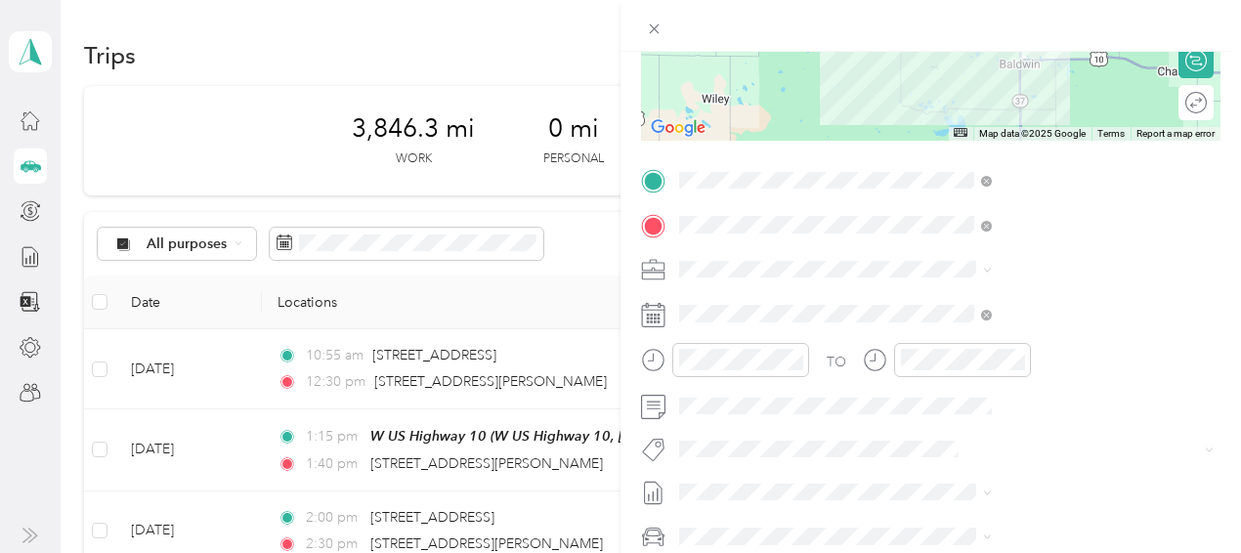
click at [1214, 254] on form "New Trip Save This trip cannot be edited because it is either under review, app…" at bounding box center [930, 201] width 620 height 874
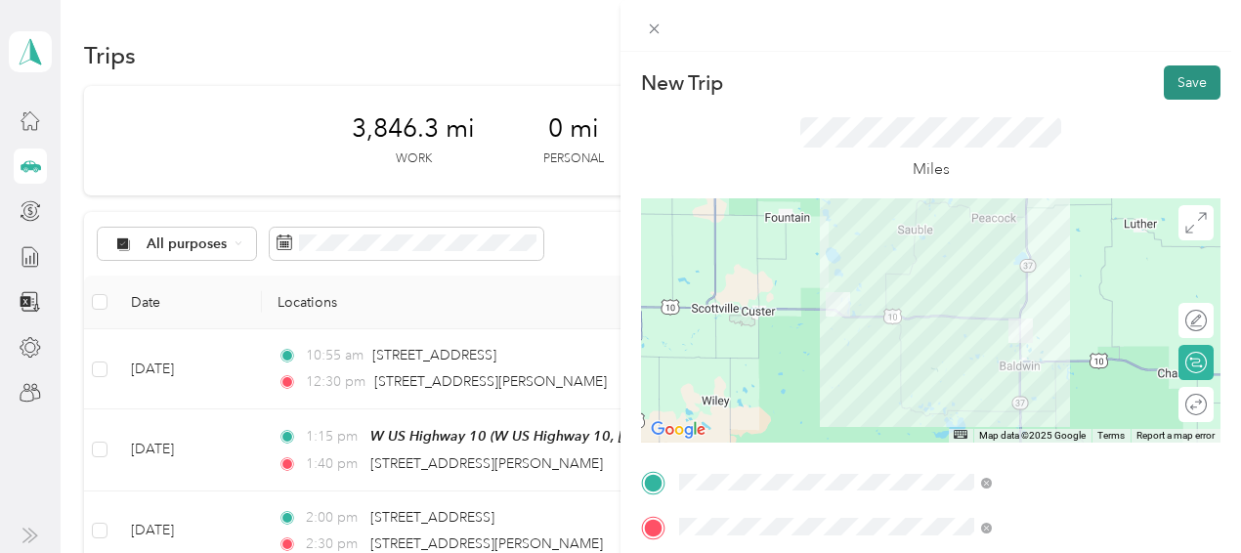
click at [1168, 65] on button "Save" at bounding box center [1192, 82] width 57 height 34
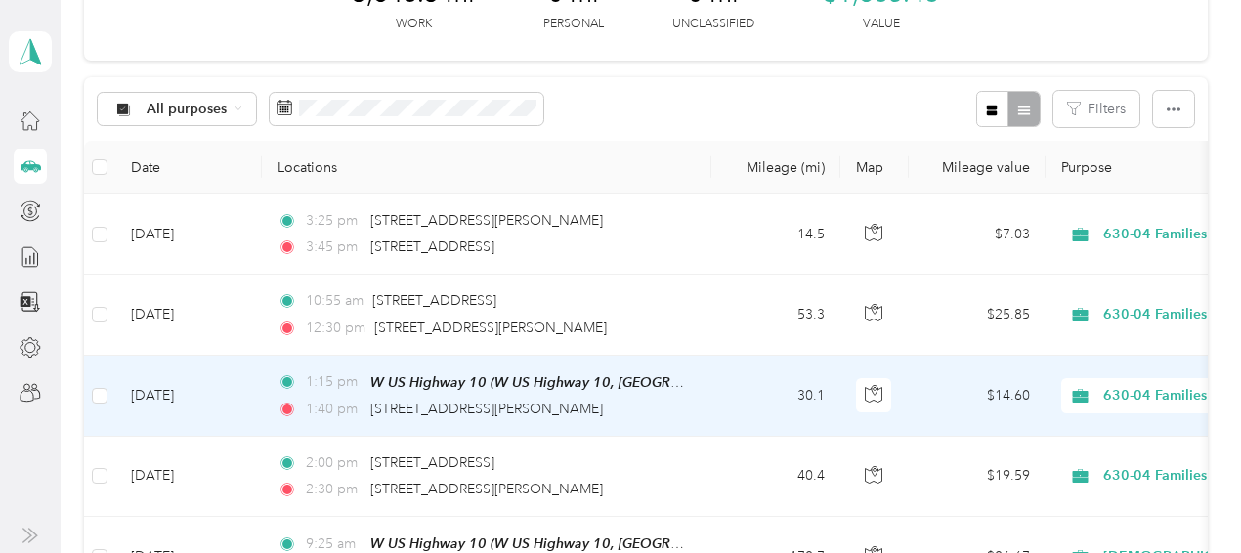
scroll to position [137, 0]
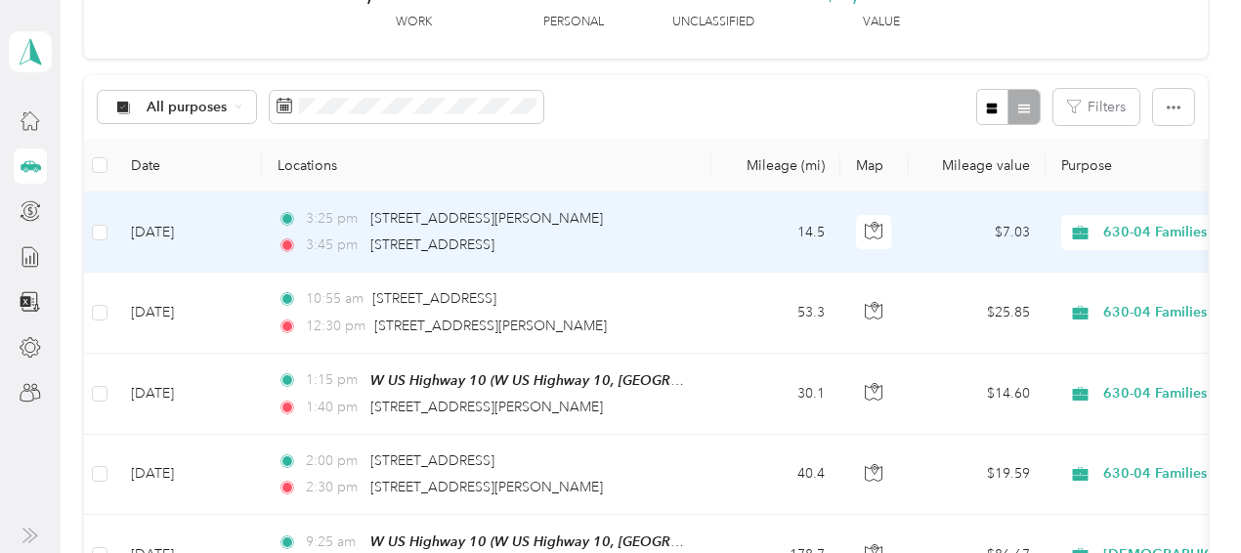
click at [624, 251] on div "3:45 pm 163 North Alpine Drive, Fountain" at bounding box center [482, 245] width 410 height 21
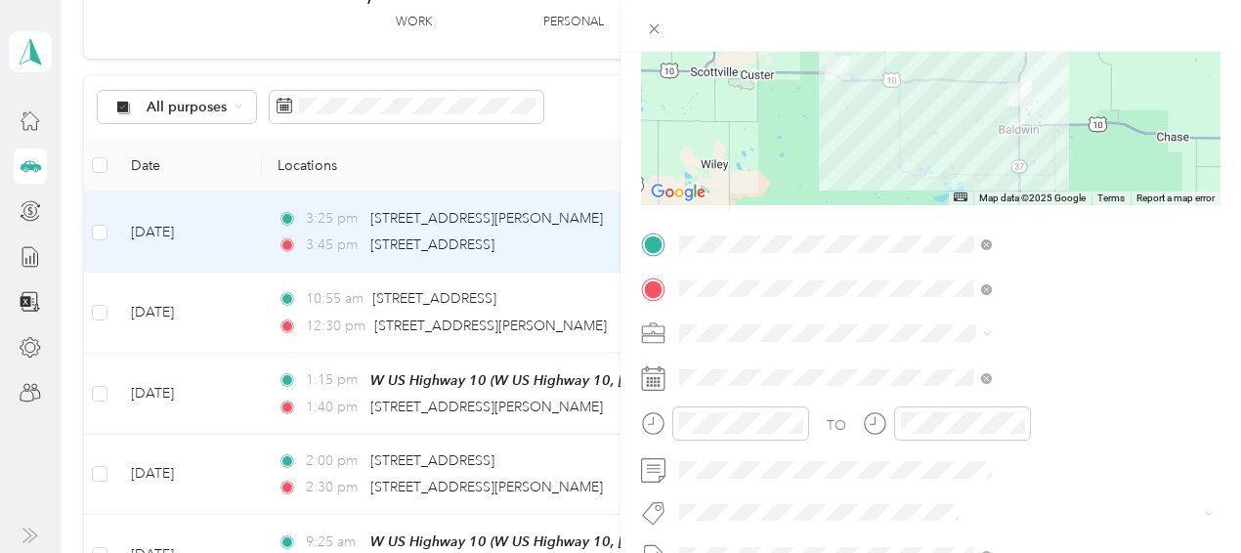
scroll to position [246, 0]
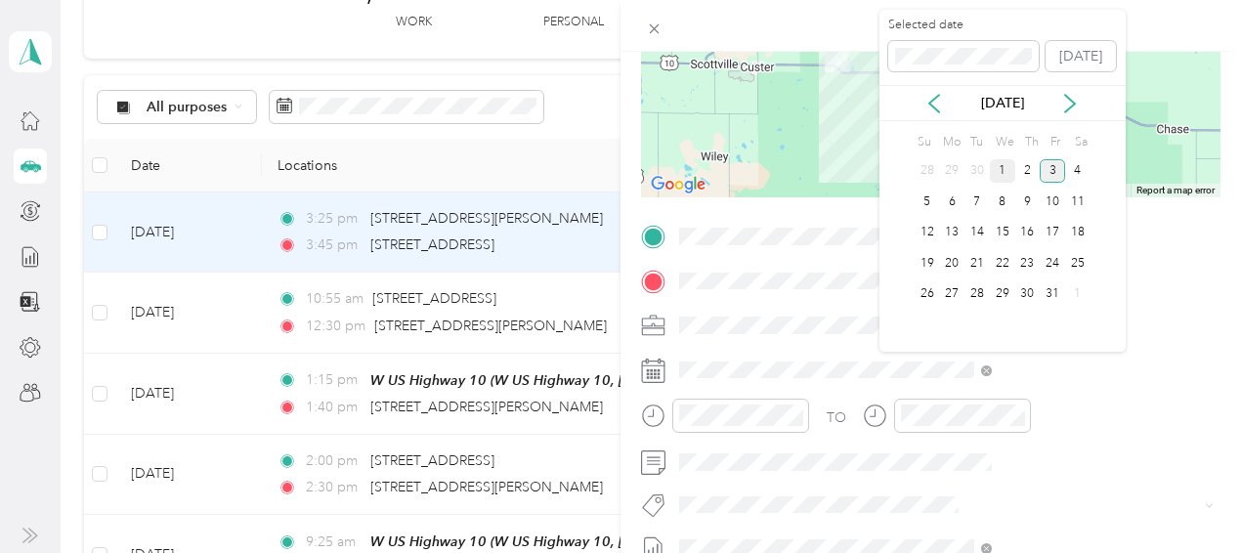
click at [1002, 174] on div "1" at bounding box center [1002, 171] width 25 height 24
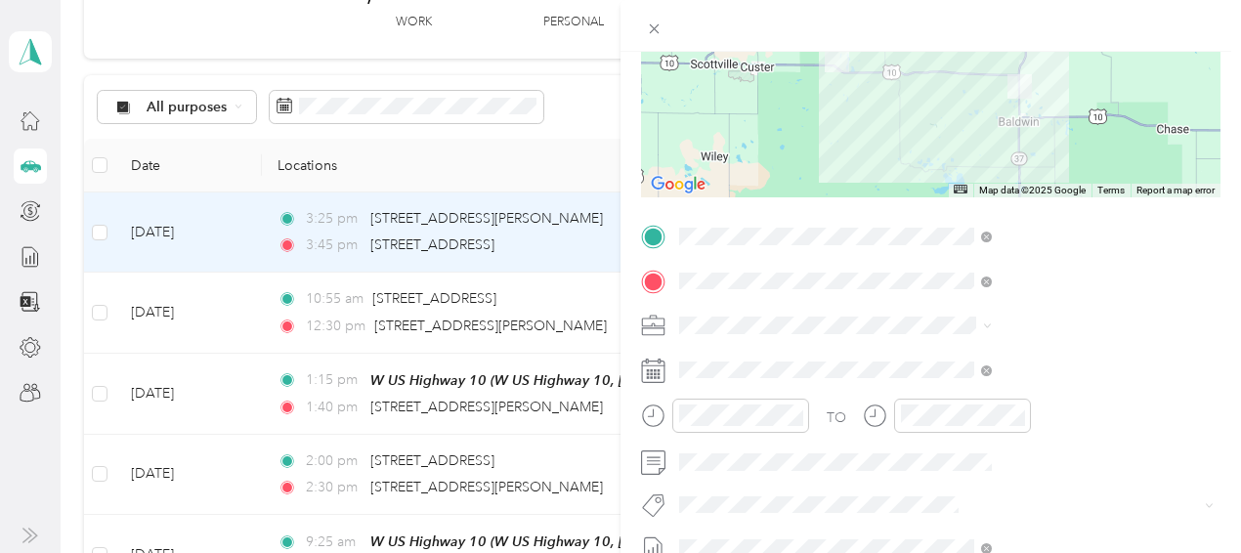
click at [1215, 145] on form "Trip details Save This trip cannot be edited because it is either under review,…" at bounding box center [930, 256] width 620 height 874
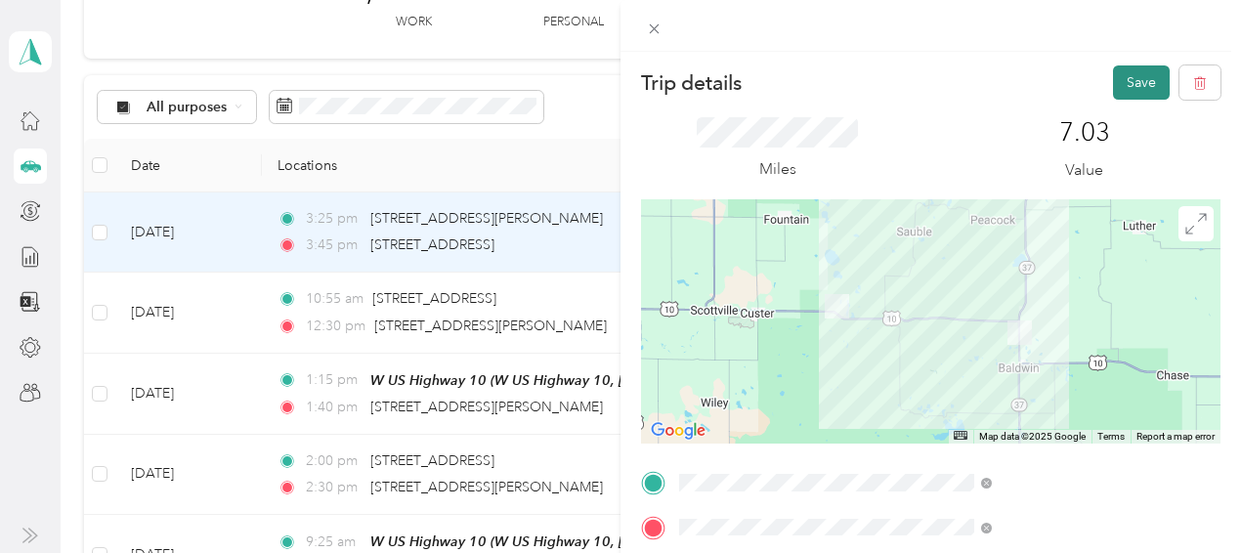
click at [1128, 81] on button "Save" at bounding box center [1141, 82] width 57 height 34
